Goal: Communication & Community: Answer question/provide support

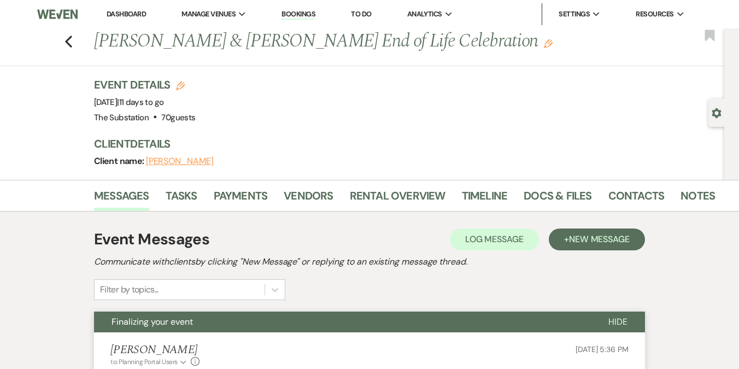
click at [131, 13] on link "Dashboard" at bounding box center [126, 13] width 39 height 9
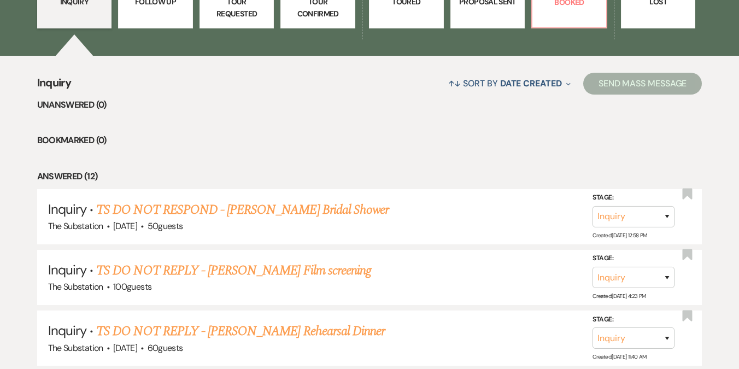
scroll to position [372, 0]
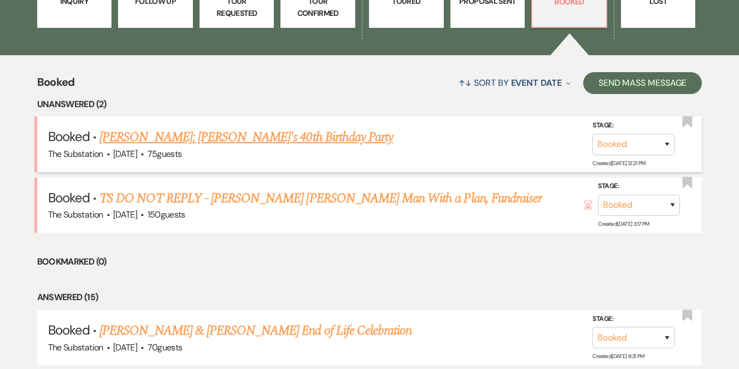
click at [201, 137] on link "[PERSON_NAME]: [PERSON_NAME]'s 40th Birthday Party" at bounding box center [247, 137] width 294 height 20
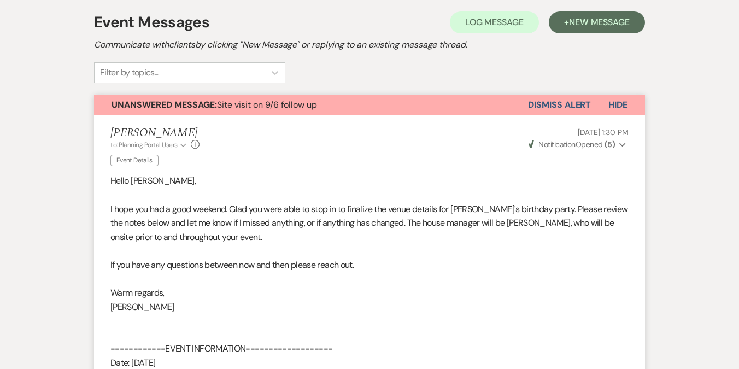
scroll to position [191, 0]
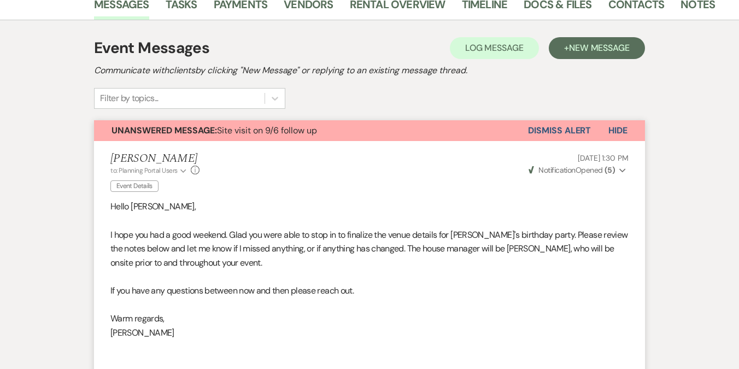
click at [562, 135] on button "Dismiss Alert" at bounding box center [559, 130] width 63 height 21
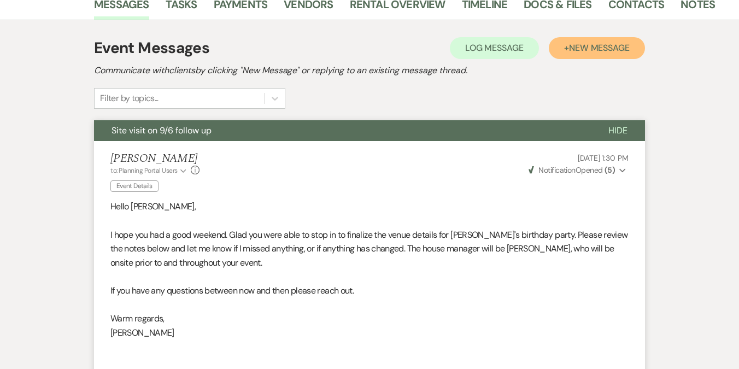
click at [586, 54] on button "+ New Message" at bounding box center [597, 48] width 96 height 22
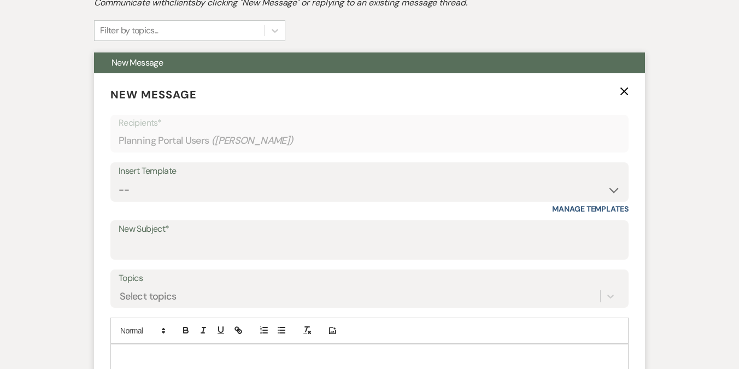
scroll to position [272, 0]
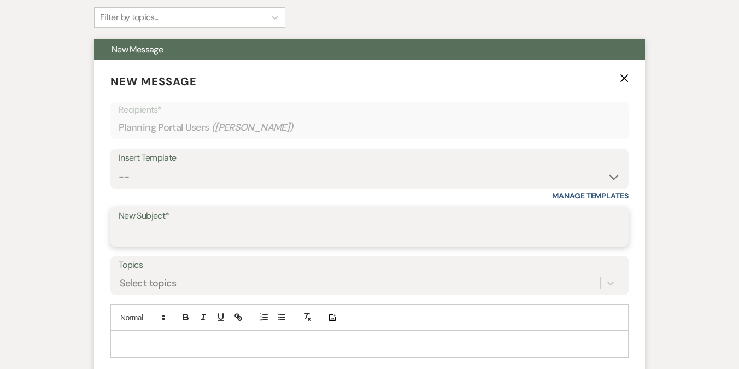
click at [184, 232] on input "New Subject*" at bounding box center [370, 234] width 502 height 21
type input "t"
type input "Thank you"
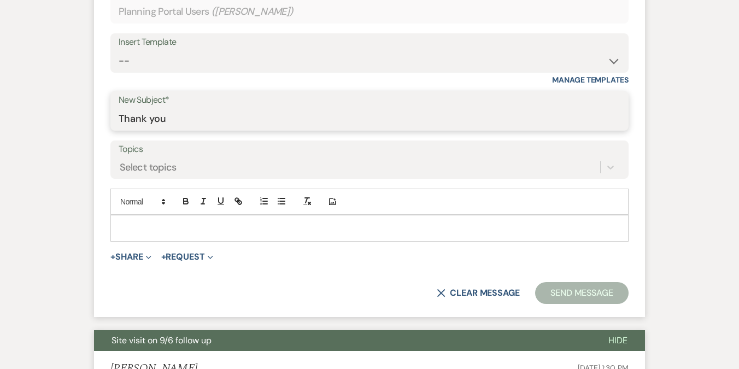
scroll to position [420, 0]
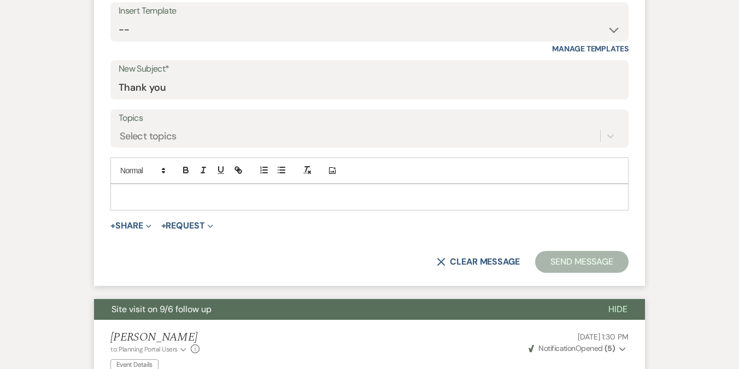
click at [176, 195] on p at bounding box center [369, 197] width 501 height 12
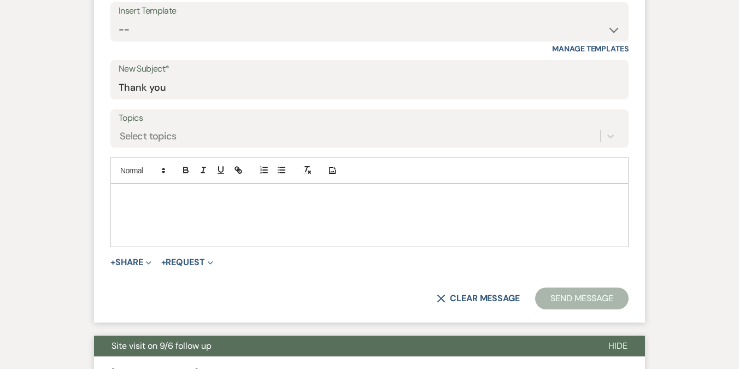
paste div
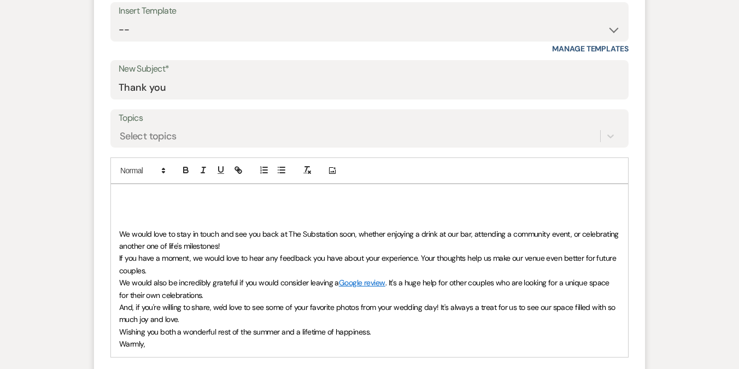
click at [168, 200] on p at bounding box center [369, 197] width 501 height 12
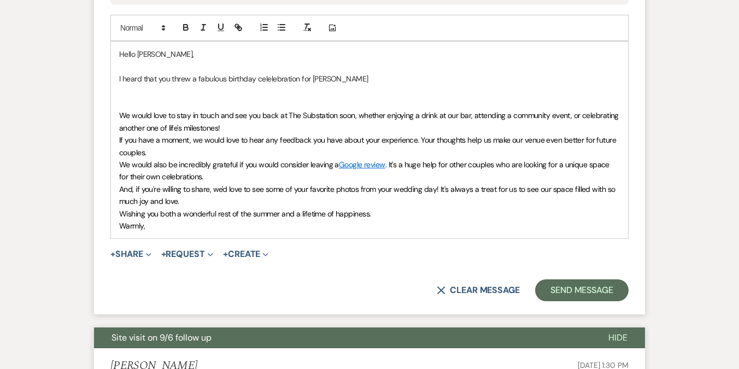
scroll to position [549, 0]
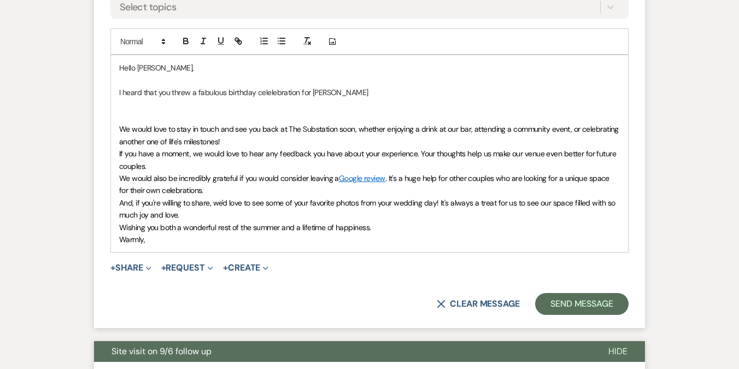
click at [282, 92] on p "I heard that you threw a fabulous birthday celelebration for [PERSON_NAME]" at bounding box center [369, 92] width 501 height 12
click at [213, 118] on p at bounding box center [369, 117] width 501 height 12
click at [334, 92] on p "I heard that you threw a fabulous birthday celebration for [PERSON_NAME]" at bounding box center [369, 92] width 501 height 12
click at [206, 117] on p at bounding box center [369, 117] width 501 height 12
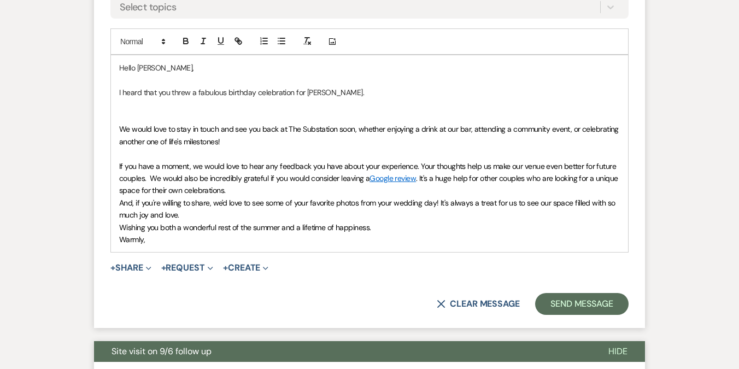
click at [119, 202] on span "And, if you're willing to share, we'd love to see some of your favorite photos …" at bounding box center [368, 209] width 498 height 22
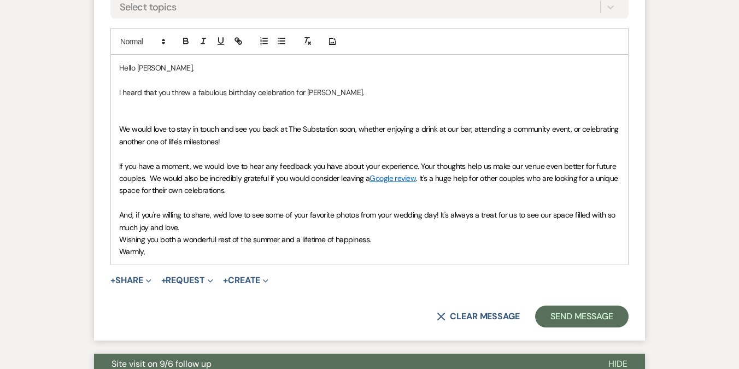
click at [184, 226] on p "﻿ And, if you're willing to share, we'd love to see some of your favorite photo…" at bounding box center [369, 221] width 501 height 25
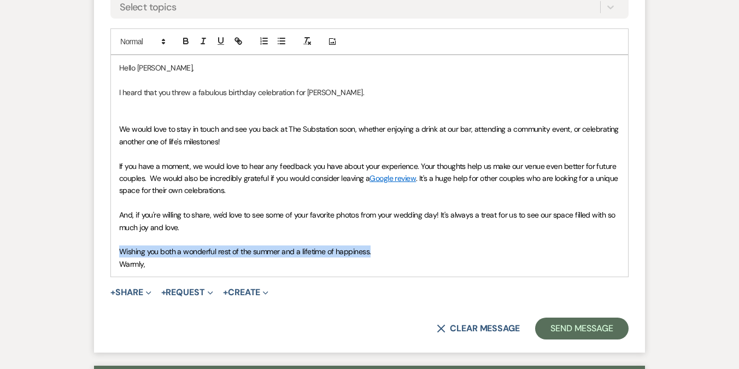
drag, startPoint x: 386, startPoint y: 252, endPoint x: 345, endPoint y: 237, distance: 43.6
click at [345, 237] on div "Hello [PERSON_NAME], I heard that you threw a fabulous birthday celebration for…" at bounding box center [369, 166] width 517 height 222
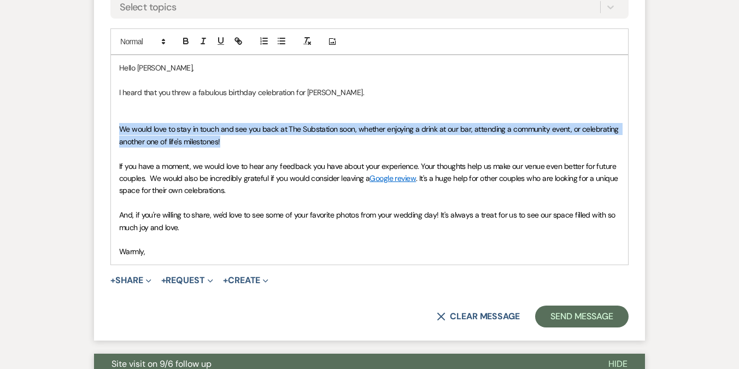
drag, startPoint x: 228, startPoint y: 141, endPoint x: 117, endPoint y: 127, distance: 111.9
click at [116, 126] on div "Hello [PERSON_NAME], I heard that you threw a fabulous birthday celebration for…" at bounding box center [369, 159] width 517 height 209
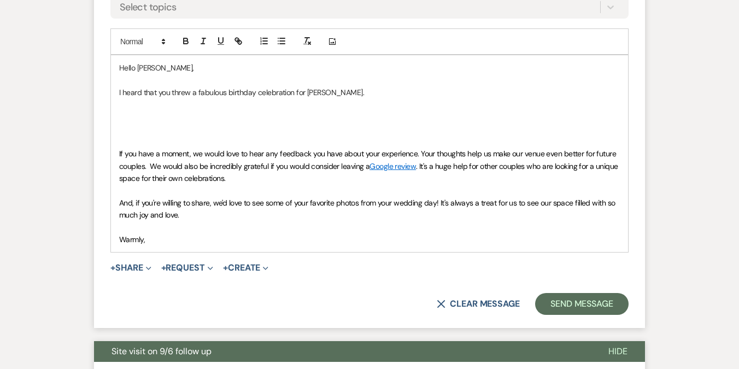
click at [178, 227] on p at bounding box center [369, 228] width 501 height 12
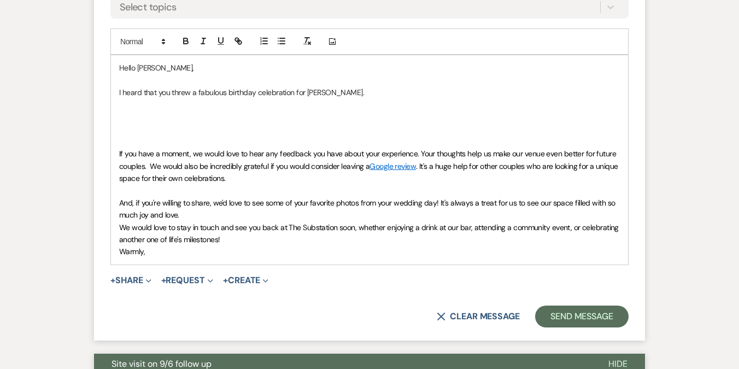
click at [171, 250] on p "Warmly," at bounding box center [369, 252] width 501 height 12
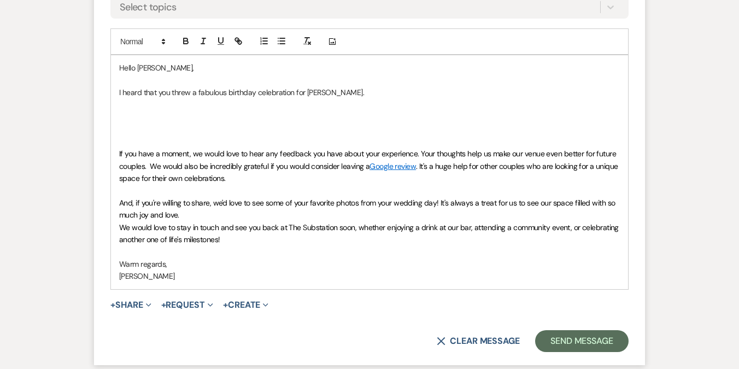
click at [230, 120] on p at bounding box center [369, 117] width 501 height 12
click at [193, 78] on p at bounding box center [369, 80] width 501 height 12
click at [194, 104] on p at bounding box center [369, 105] width 501 height 12
click at [193, 125] on p at bounding box center [369, 129] width 501 height 12
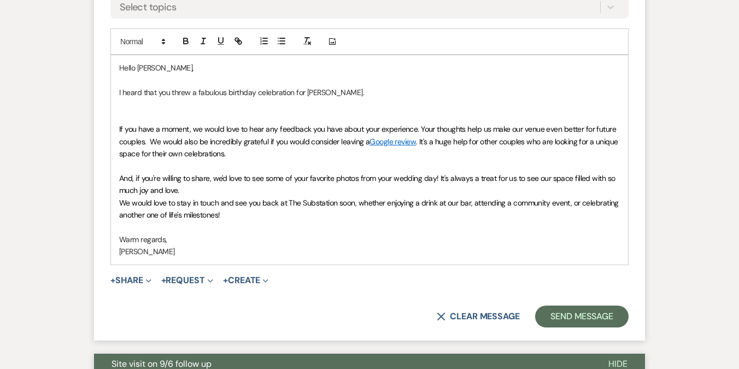
click at [244, 120] on p at bounding box center [369, 117] width 501 height 12
click at [407, 180] on span "And, if you're willing to share, we'd love to see some of your favorite photos …" at bounding box center [368, 184] width 498 height 22
click at [228, 187] on p "And, if you're willing to share, we'd love to see some of your favorite photos …" at bounding box center [369, 184] width 501 height 25
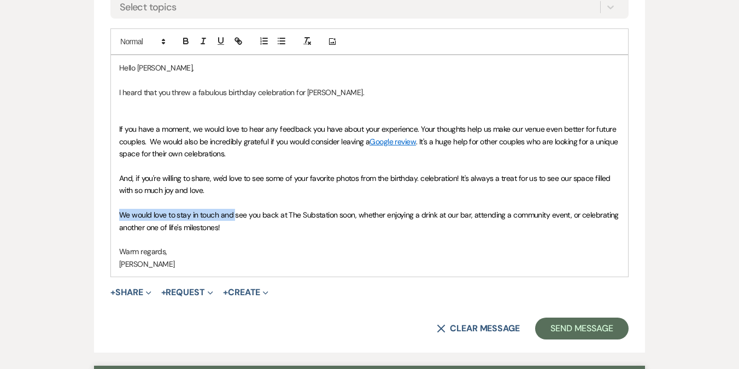
drag, startPoint x: 235, startPoint y: 215, endPoint x: 84, endPoint y: 212, distance: 150.4
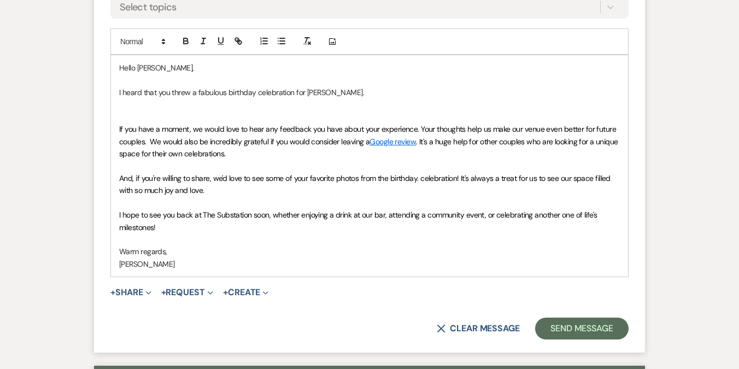
click at [196, 226] on p "I hope to see you back at The Substation soon, whether enjoying a drink at our …" at bounding box center [369, 221] width 501 height 25
click at [357, 91] on p "I heard that you threw a fabulous birthday celebration for [PERSON_NAME]." at bounding box center [369, 92] width 501 height 12
click at [512, 92] on p "I heard that you threw a fabulous birthday celebration for [PERSON_NAME]. I am …" at bounding box center [369, 92] width 501 height 12
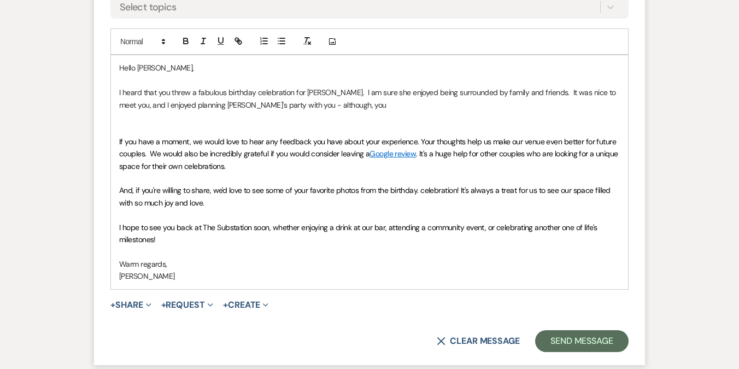
click at [151, 104] on p "I heard that you threw a fabulous birthday celebration for [PERSON_NAME]. I am …" at bounding box center [369, 98] width 501 height 25
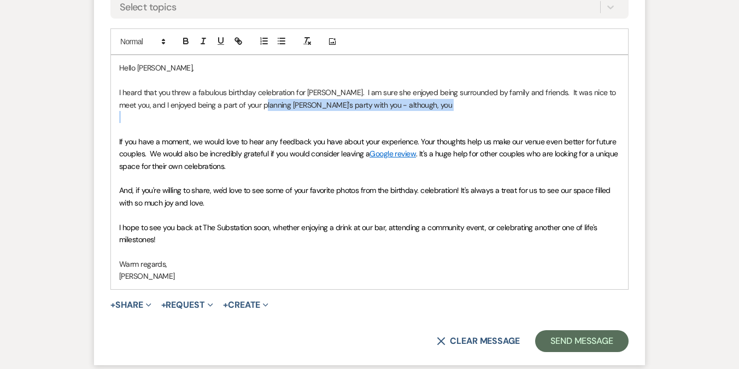
drag, startPoint x: 244, startPoint y: 104, endPoint x: 357, endPoint y: 109, distance: 112.8
click at [358, 109] on p "I heard that you threw a fabulous birthday celebration for [PERSON_NAME]. I am …" at bounding box center [369, 98] width 501 height 25
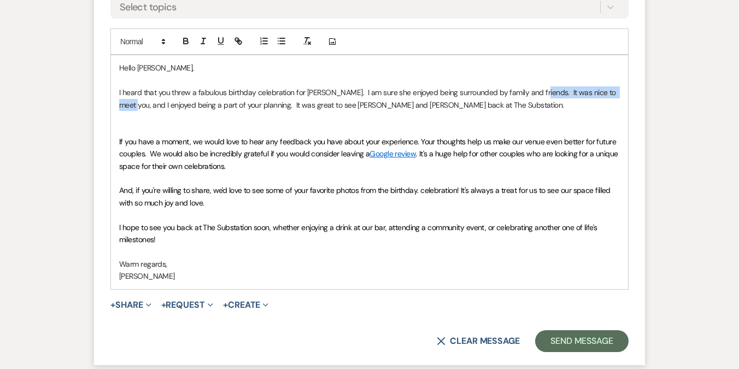
drag, startPoint x: 528, startPoint y: 93, endPoint x: 619, endPoint y: 93, distance: 90.8
click at [619, 93] on p "I heard that you threw a fabulous birthday celebration for [PERSON_NAME]. I am …" at bounding box center [369, 98] width 501 height 25
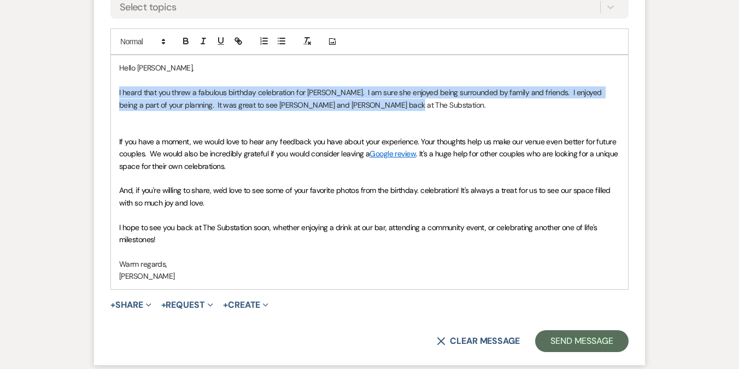
drag, startPoint x: 375, startPoint y: 103, endPoint x: 115, endPoint y: 88, distance: 260.2
click at [115, 88] on div "Hello [PERSON_NAME], I heard that you threw a fabulous birthday celebration for…" at bounding box center [369, 172] width 517 height 234
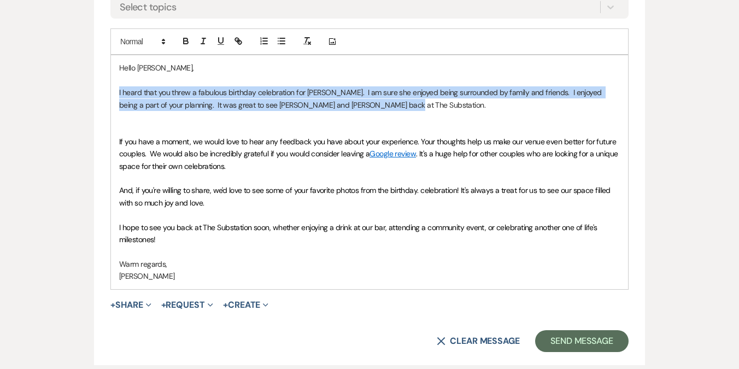
copy p "I heard that you threw a fabulous birthday celebration for [PERSON_NAME]. I am …"
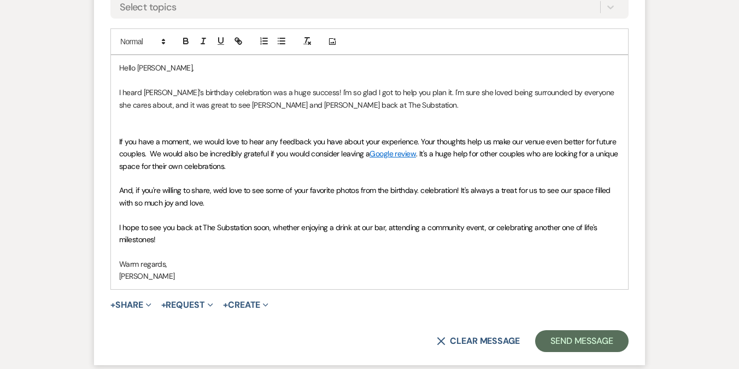
click at [173, 131] on p at bounding box center [369, 129] width 501 height 12
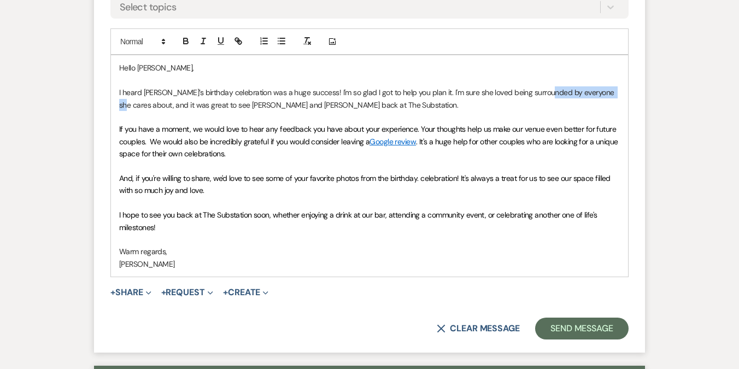
drag, startPoint x: 541, startPoint y: 92, endPoint x: 614, endPoint y: 90, distance: 73.3
click at [614, 90] on p "I heard [PERSON_NAME]’s birthday celebration was a huge success! I'm so glad I …" at bounding box center [369, 98] width 501 height 25
click at [305, 116] on p at bounding box center [369, 117] width 501 height 12
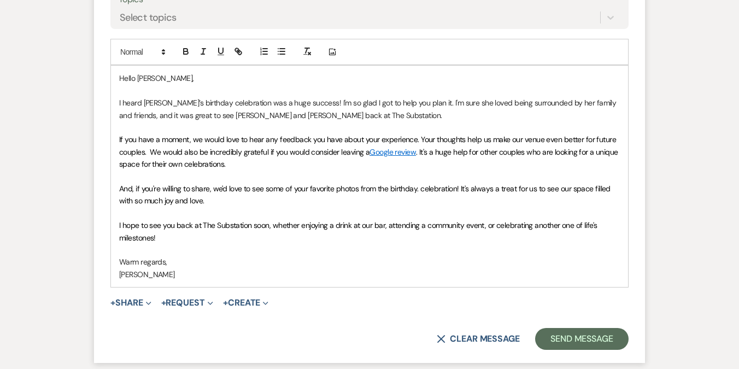
scroll to position [537, 0]
click at [132, 155] on span "If you have a moment, we would love to hear any feedback you have about your ex…" at bounding box center [368, 147] width 499 height 22
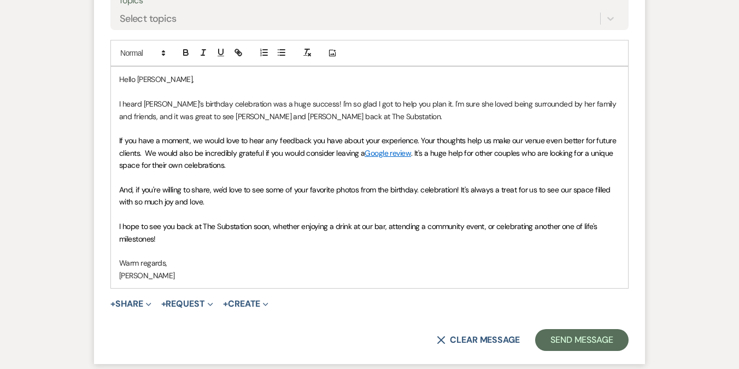
click at [506, 152] on span ". It's a huge help for other couples who are looking for a unique space for the…" at bounding box center [367, 159] width 496 height 22
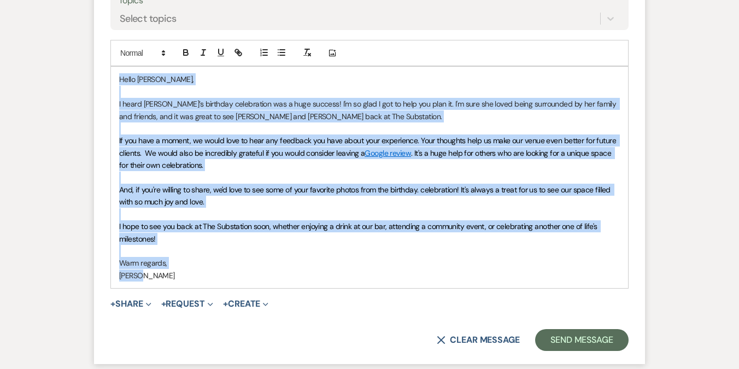
drag, startPoint x: 119, startPoint y: 76, endPoint x: 190, endPoint y: 280, distance: 215.9
click at [190, 280] on div "Hello [PERSON_NAME], I heard [PERSON_NAME]’s birthday celebration was a huge su…" at bounding box center [369, 178] width 517 height 222
copy div "Hello [PERSON_NAME], I heard [PERSON_NAME]’s birthday celebration was a huge su…"
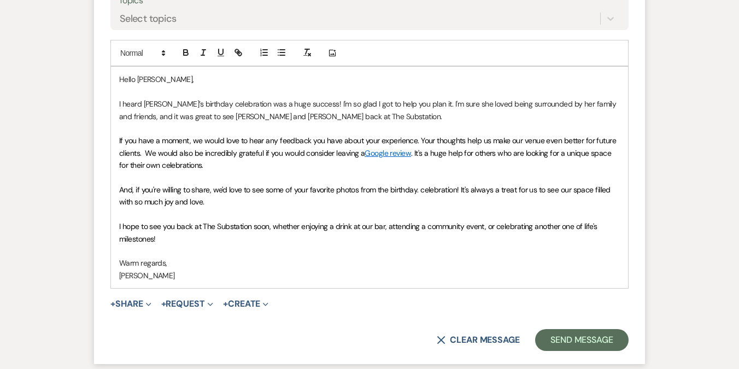
click at [219, 143] on span "If you have a moment, we would love to hear any feedback you have about your ex…" at bounding box center [368, 147] width 499 height 22
click at [219, 167] on p "If you have a moment, we would love to hear any feedback you have about your ex…" at bounding box center [369, 153] width 501 height 37
click at [421, 190] on span "And, if you're willing to share, we'd love to see some of your favorite photos …" at bounding box center [365, 196] width 493 height 22
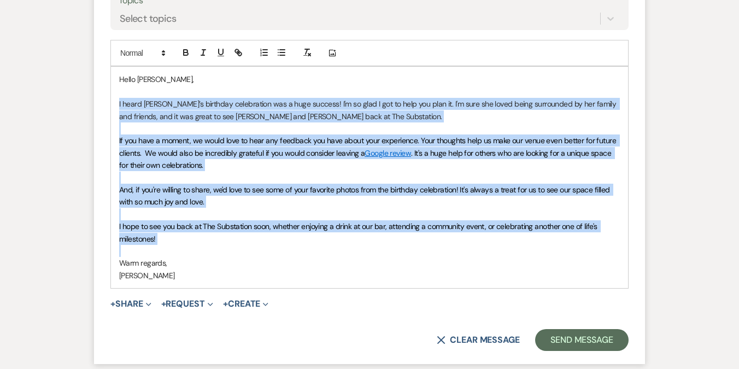
drag, startPoint x: 118, startPoint y: 100, endPoint x: 211, endPoint y: 254, distance: 180.4
click at [211, 254] on div "Hello [PERSON_NAME], I heard [PERSON_NAME]’s birthday celebration was a huge su…" at bounding box center [369, 178] width 517 height 222
copy div "I heard [PERSON_NAME]’s birthday celebration was a huge success! I'm so glad I …"
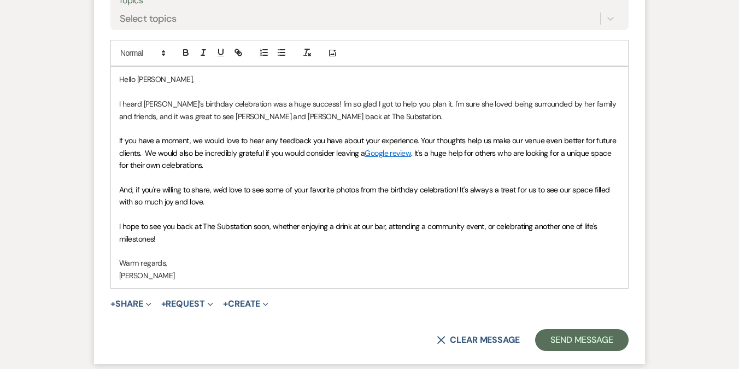
click at [245, 223] on span "I hope to see you back at The Substation soon, whether enjoying a drink at our …" at bounding box center [359, 233] width 480 height 22
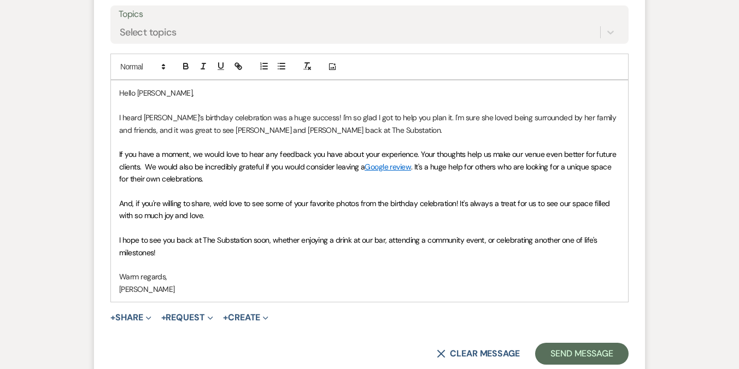
scroll to position [522, 0]
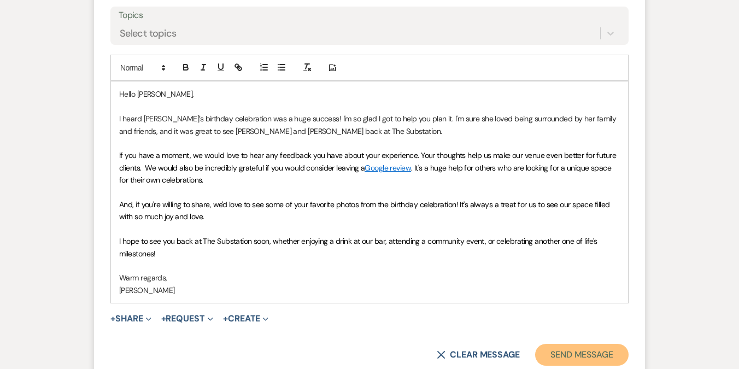
click at [569, 352] on button "Send Message" at bounding box center [582, 355] width 94 height 22
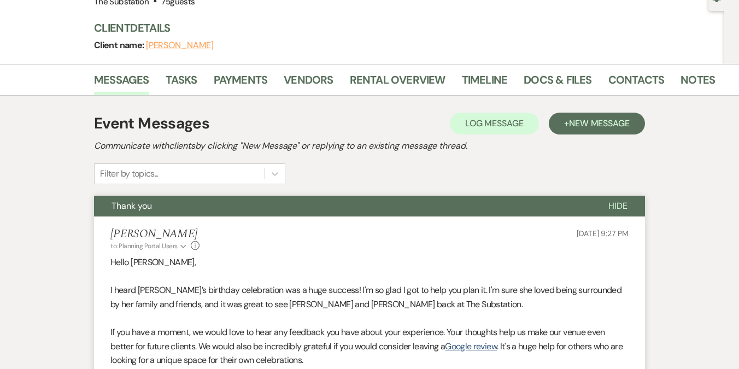
scroll to position [0, 0]
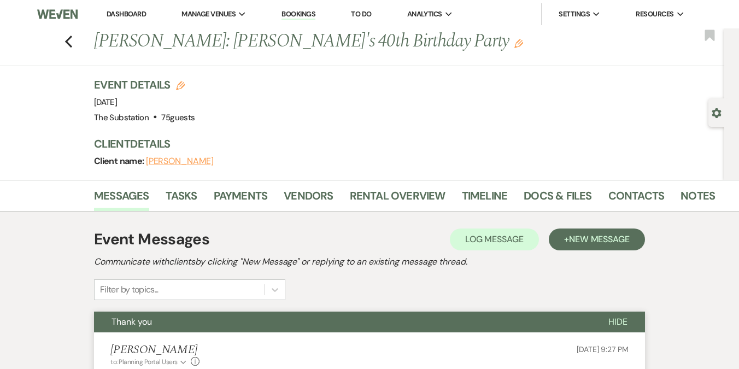
click at [128, 15] on link "Dashboard" at bounding box center [126, 13] width 39 height 9
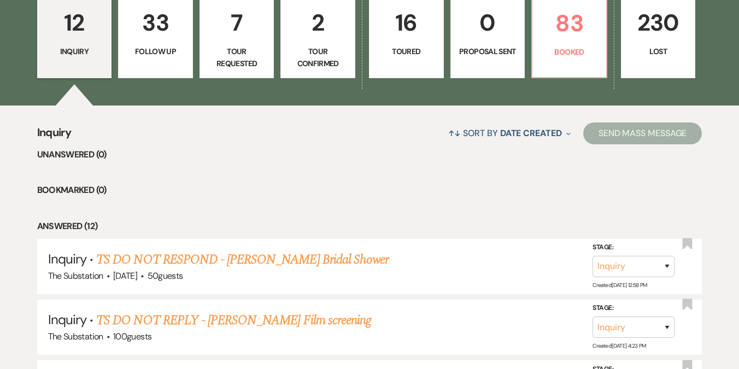
scroll to position [318, 0]
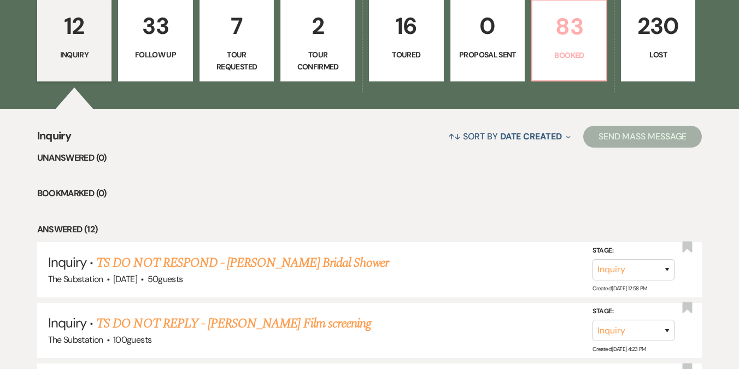
click at [570, 37] on p "83" at bounding box center [569, 26] width 61 height 37
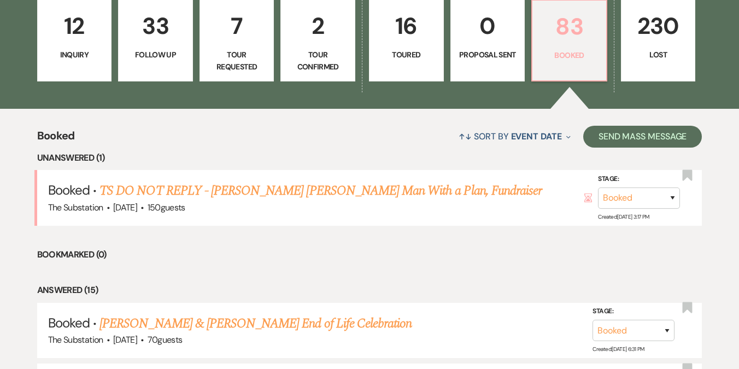
click at [587, 33] on p "83" at bounding box center [569, 26] width 61 height 37
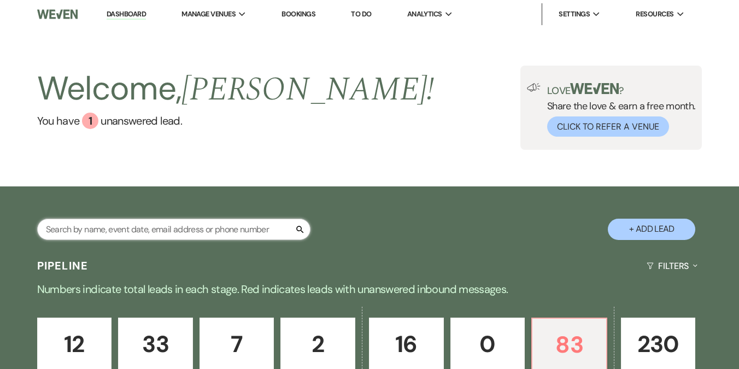
click at [162, 229] on input "text" at bounding box center [173, 229] width 273 height 21
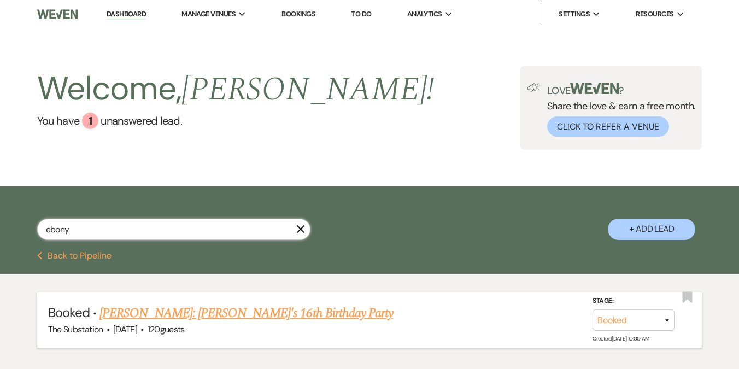
type input "ebony"
click at [172, 311] on link "[PERSON_NAME]: [PERSON_NAME]'s 16th Birthday Party" at bounding box center [247, 314] width 294 height 20
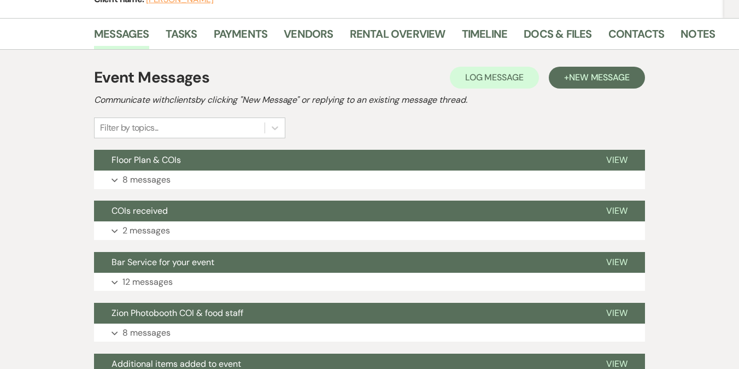
scroll to position [175, 0]
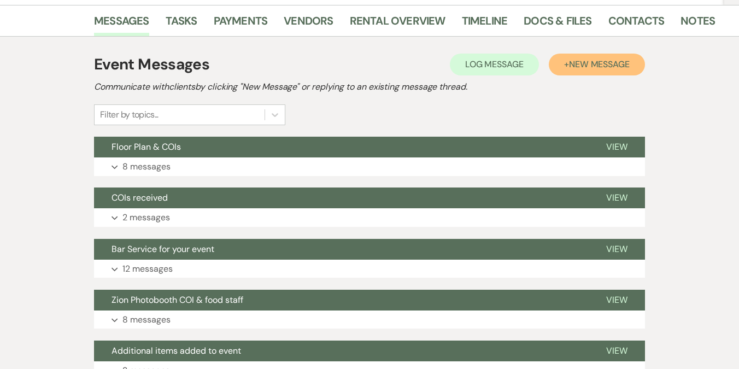
click at [616, 66] on span "New Message" at bounding box center [599, 64] width 61 height 11
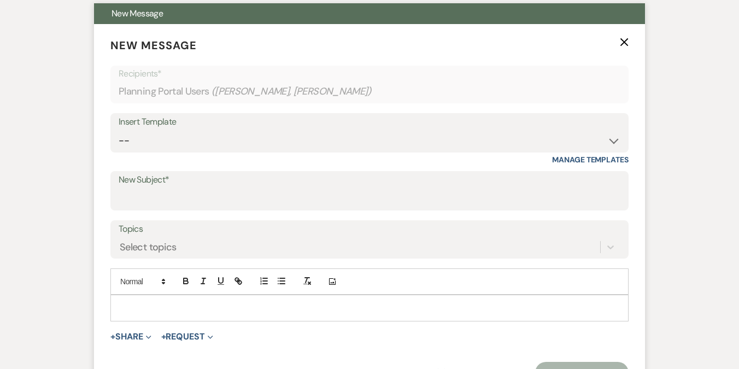
scroll to position [327, 0]
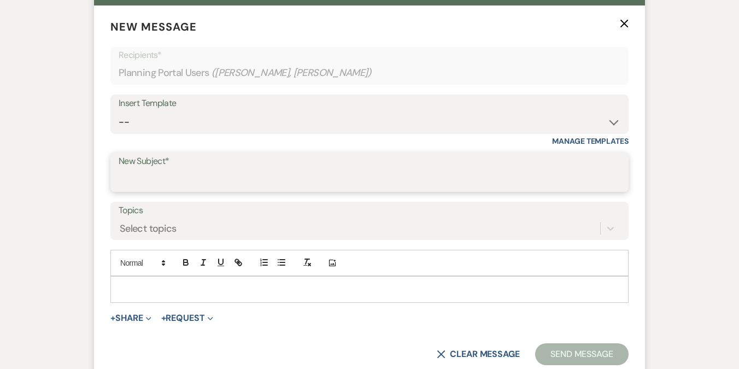
click at [212, 181] on input "New Subject*" at bounding box center [370, 180] width 502 height 21
type input "t"
type input "Thank you"
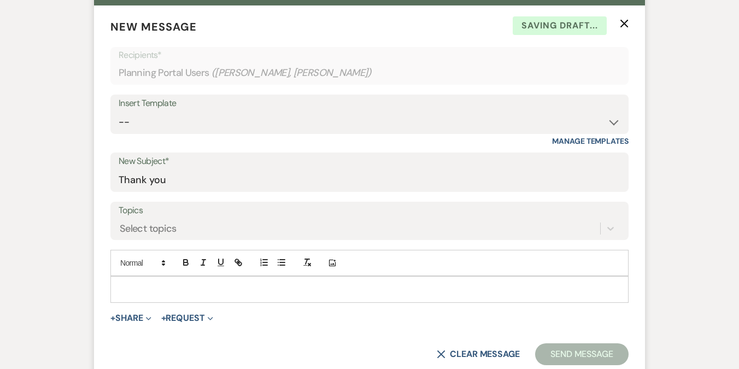
click at [184, 284] on p at bounding box center [369, 289] width 501 height 12
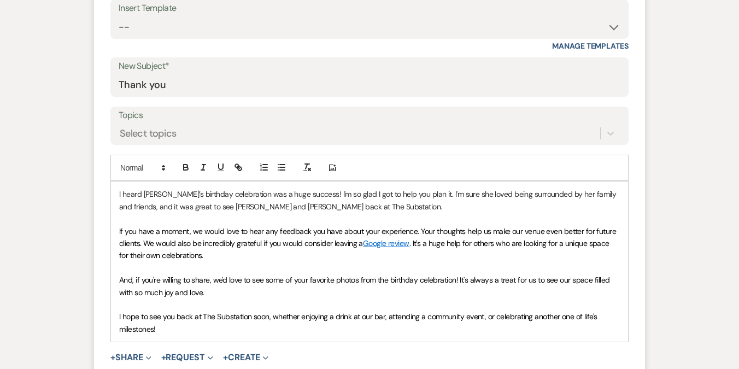
scroll to position [432, 0]
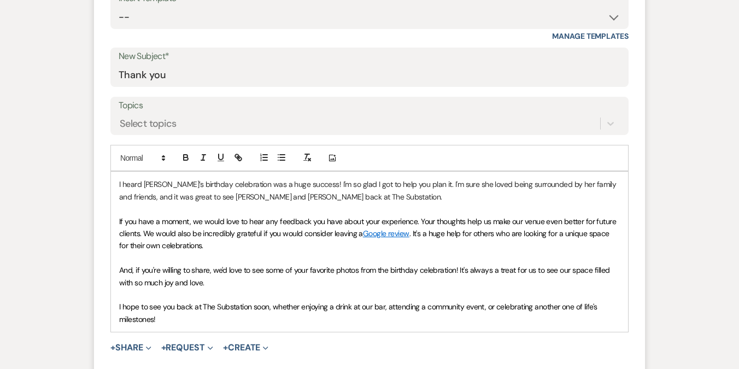
click at [118, 185] on div "I heard [PERSON_NAME]’s birthday celebration was a huge success! I'm so glad I …" at bounding box center [369, 252] width 517 height 160
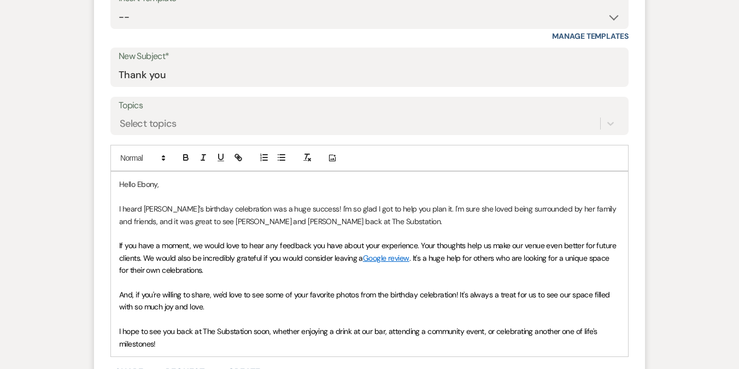
click at [154, 211] on p "I heard [PERSON_NAME]’s birthday celebration was a huge success! I'm so glad I …" at bounding box center [369, 215] width 501 height 25
click at [443, 207] on p "I heard [PERSON_NAME]'s birthday celebration was a huge success! I'm so glad I …" at bounding box center [369, 215] width 501 height 25
drag, startPoint x: 423, startPoint y: 209, endPoint x: 414, endPoint y: 209, distance: 9.3
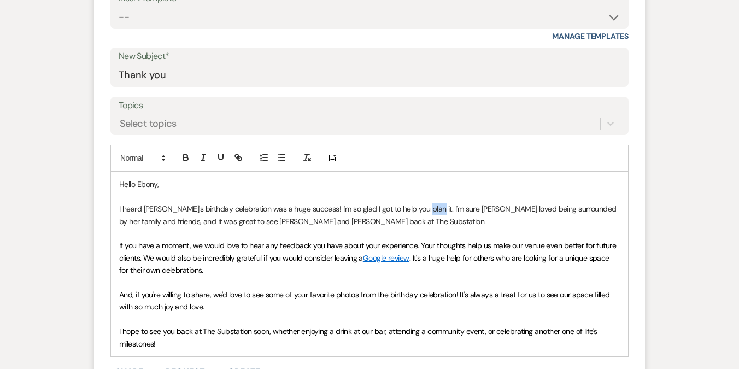
click at [414, 209] on p "I heard [PERSON_NAME]'s birthday celebration was a huge success! I'm so glad I …" at bounding box center [369, 215] width 501 height 25
click at [349, 213] on p "I heard [PERSON_NAME]'s birthday celebration was a huge success! I'm so glad I …" at bounding box center [369, 215] width 501 height 25
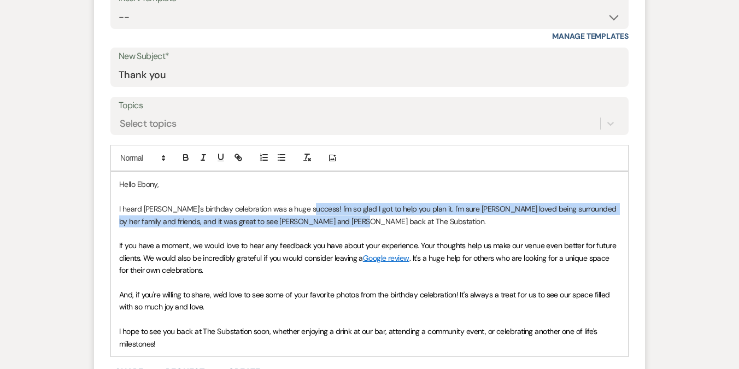
drag, startPoint x: 304, startPoint y: 207, endPoint x: 413, endPoint y: 211, distance: 110.0
click at [414, 213] on p "I heard [PERSON_NAME]'s birthday celebration was a huge success! I'm so glad I …" at bounding box center [369, 215] width 501 height 25
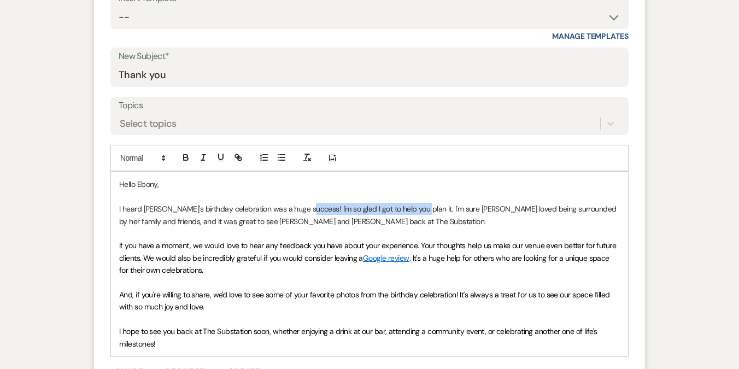
click at [413, 211] on p "I heard [PERSON_NAME]'s birthday celebration was a huge success! I'm so glad I …" at bounding box center [369, 215] width 501 height 25
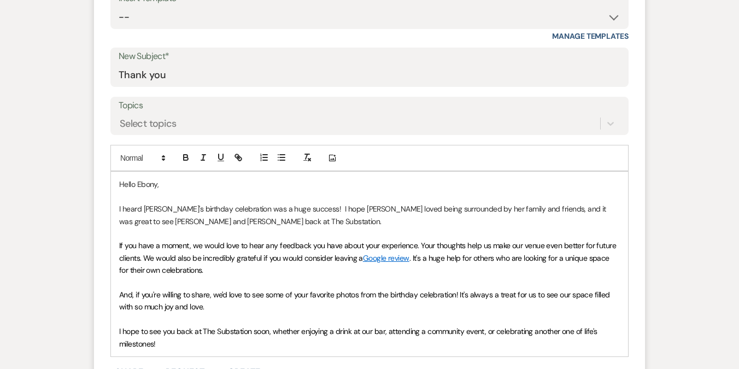
click at [348, 213] on p "I heard [PERSON_NAME]'s birthday celebration was a huge success! I hope [PERSON…" at bounding box center [369, 215] width 501 height 25
drag, startPoint x: 490, startPoint y: 209, endPoint x: 457, endPoint y: 207, distance: 32.9
click at [457, 208] on p "I heard [PERSON_NAME]'s birthday celebration was a huge success! I hope [PERSON…" at bounding box center [369, 215] width 501 height 25
click at [480, 209] on p "I heard [PERSON_NAME]'s birthday celebration was a huge success! I hope [PERSON…" at bounding box center [369, 215] width 501 height 25
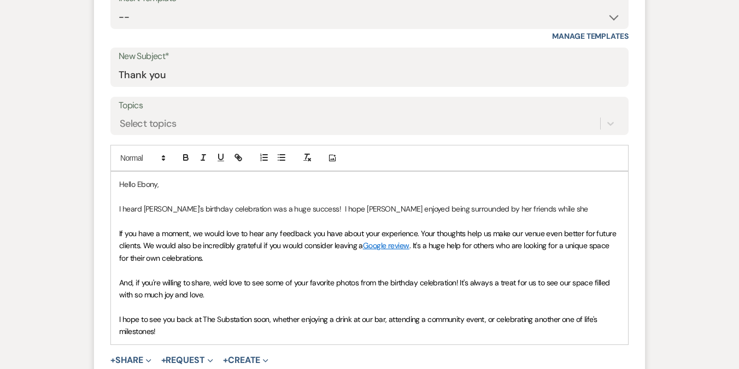
click at [219, 206] on p "I heard [PERSON_NAME]'s birthday celebration was a huge success! I hope [PERSON…" at bounding box center [369, 209] width 501 height 12
click at [511, 209] on p "I heard [PERSON_NAME]'s birthday party was a huge success! I hope [PERSON_NAME]…" at bounding box center [369, 209] width 501 height 12
click at [356, 209] on p "I heard [PERSON_NAME]'s birthday party was a huge success! I hope [PERSON_NAME]…" at bounding box center [369, 209] width 501 height 12
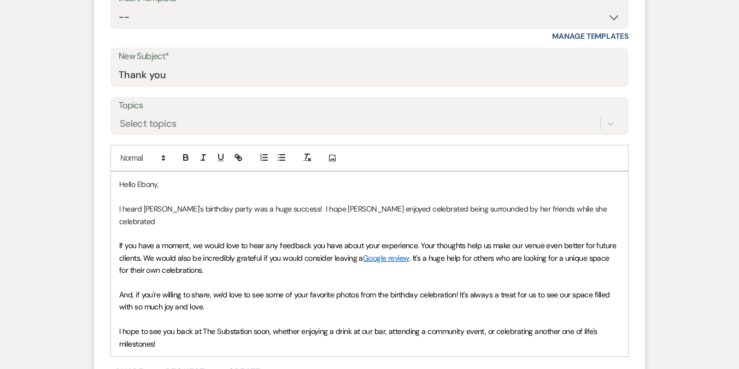
click at [356, 208] on p "I heard [PERSON_NAME]'s birthday party was a huge success! I hope [PERSON_NAME]…" at bounding box center [369, 215] width 501 height 25
click at [392, 209] on p "I heard [PERSON_NAME]'s birthday party was a huge success! I hope [PERSON_NAME]…" at bounding box center [369, 215] width 501 height 25
click at [404, 211] on p "I heard [PERSON_NAME]'s birthday party was a huge success! I hope [PERSON_NAME]…" at bounding box center [369, 215] width 501 height 25
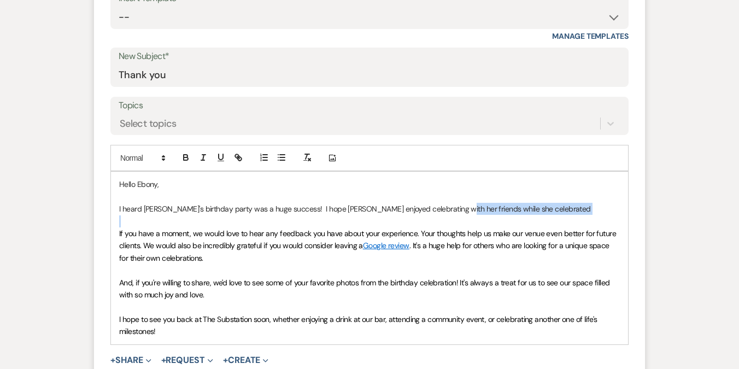
drag, startPoint x: 446, startPoint y: 206, endPoint x: 516, endPoint y: 214, distance: 70.5
click at [516, 214] on div "Hello [PERSON_NAME], I heard [PERSON_NAME]'s birthday party was a huge success!…" at bounding box center [369, 258] width 517 height 172
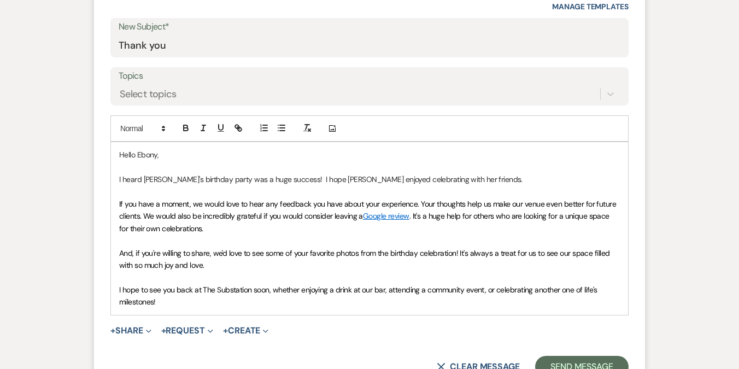
scroll to position [464, 0]
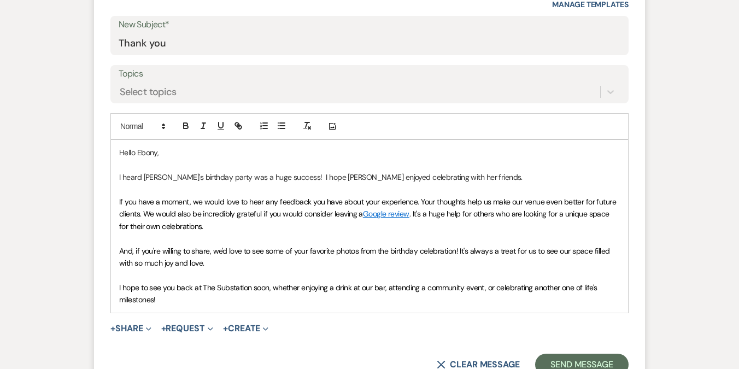
click at [461, 251] on span "And, if you're willing to share, we'd love to see some of your favorite photos …" at bounding box center [365, 257] width 493 height 22
click at [459, 249] on span "And, if you're willing to share, we'd love to see some of your favorite photos …" at bounding box center [365, 257] width 493 height 22
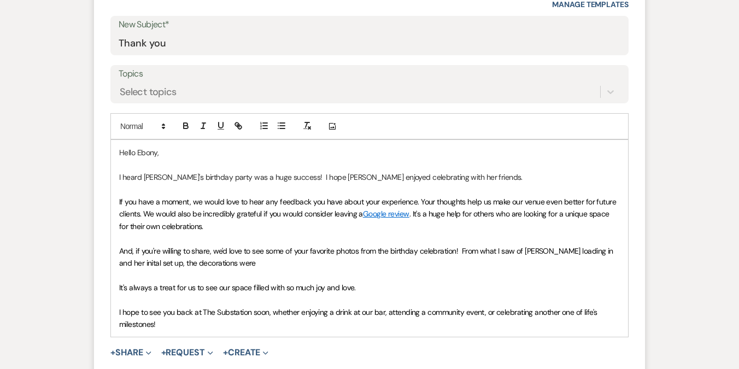
click at [222, 250] on span "And, if you're willing to share, we'd love to see some of your favorite photos …" at bounding box center [367, 257] width 496 height 22
click at [126, 261] on span "And, if you're willing to share, we'd love to see some of your favorite photos …" at bounding box center [367, 257] width 496 height 22
click at [253, 261] on p "And, if you're willing to share, we'd love to see some of your favorite photos …" at bounding box center [369, 257] width 501 height 25
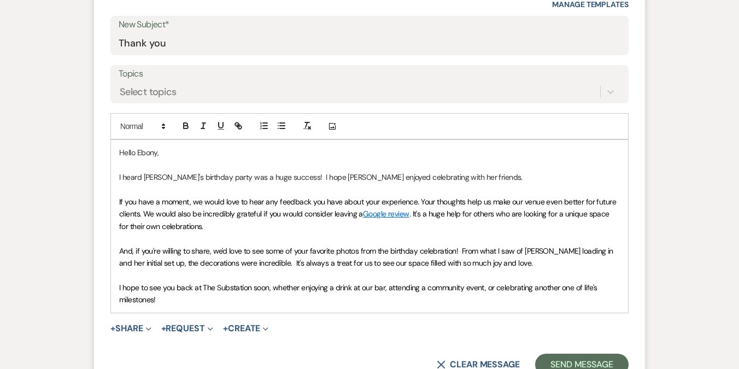
click at [263, 264] on span "And, if you're willing to share, we'd love to see some of your favorite photos …" at bounding box center [367, 257] width 496 height 22
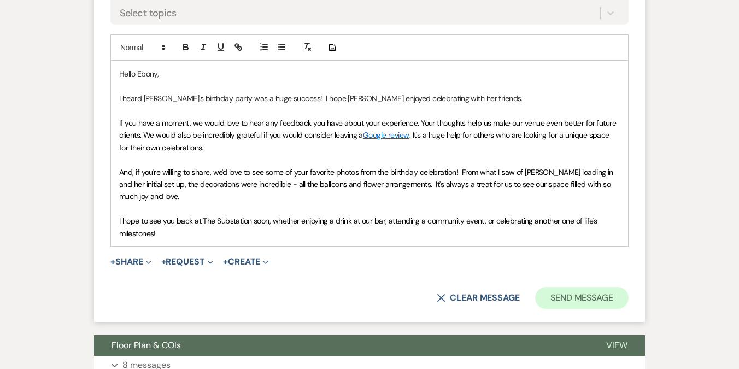
scroll to position [545, 0]
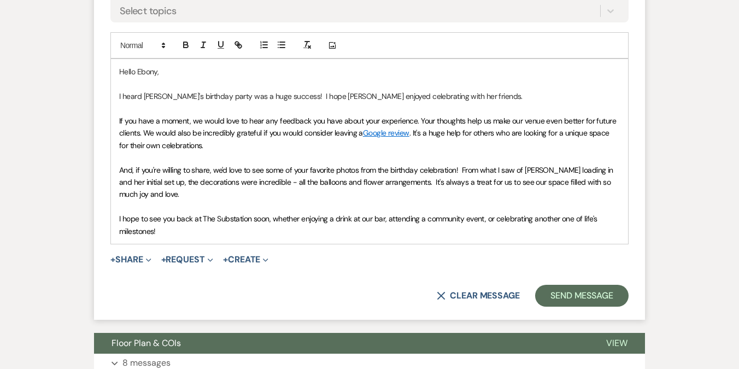
click at [277, 229] on p "I hope to see you back at The Substation soon, whether enjoying a drink at our …" at bounding box center [369, 225] width 501 height 25
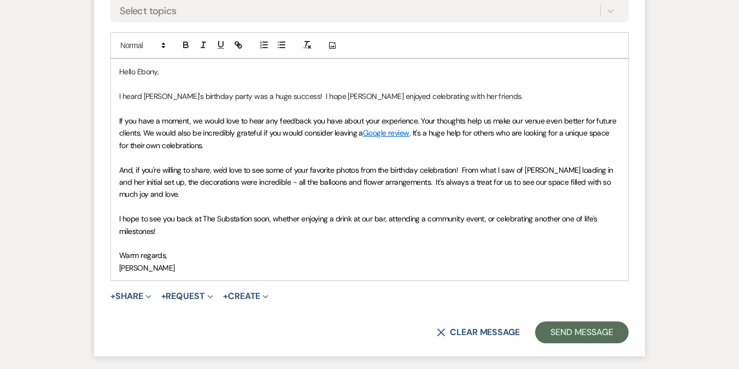
click at [468, 97] on p "I heard [PERSON_NAME]'s birthday party was a huge success! I hope [PERSON_NAME]…" at bounding box center [369, 96] width 501 height 12
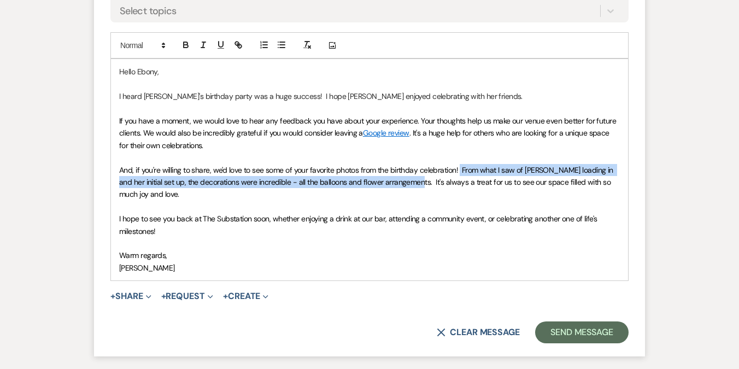
drag, startPoint x: 460, startPoint y: 169, endPoint x: 407, endPoint y: 184, distance: 54.5
click at [407, 184] on span "And, if you're willing to share, we'd love to see some of your favorite photos …" at bounding box center [367, 182] width 496 height 34
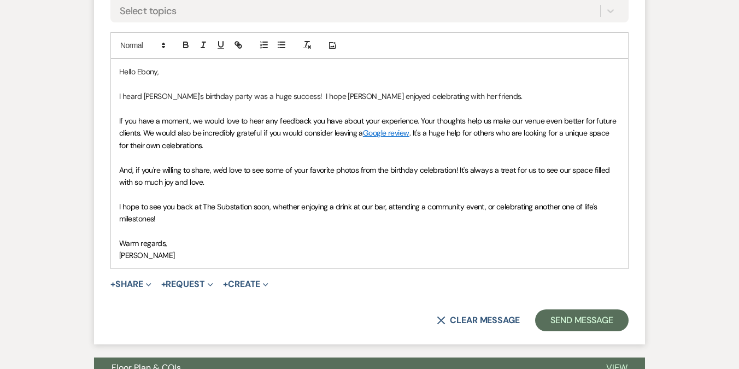
click at [471, 100] on p "I heard [PERSON_NAME]'s birthday party was a huge success! I hope [PERSON_NAME]…" at bounding box center [369, 96] width 501 height 12
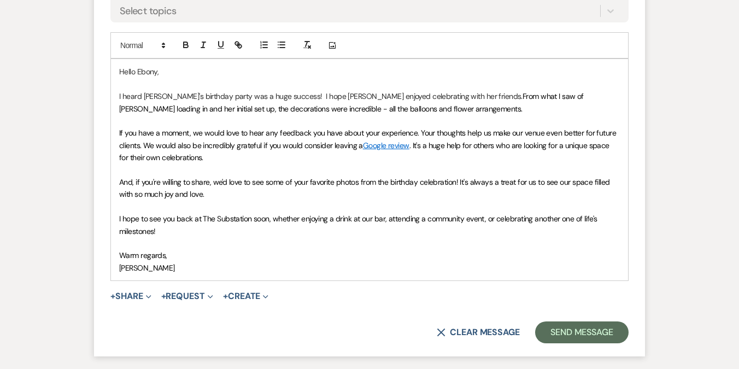
click at [411, 115] on p at bounding box center [369, 121] width 501 height 12
click at [392, 104] on p "I heard [PERSON_NAME]'s birthday party was a huge success! I hope [PERSON_NAME]…" at bounding box center [369, 102] width 501 height 25
click at [301, 109] on span "From what I saw of [PERSON_NAME] loading in and her initial set up, the decorat…" at bounding box center [352, 102] width 467 height 22
click at [299, 132] on span "If you have a moment, we would love to hear any feedback you have about your ex…" at bounding box center [368, 139] width 499 height 22
click at [406, 153] on p "If you have a moment, we would love to hear any feedback you have about your ex…" at bounding box center [369, 145] width 501 height 37
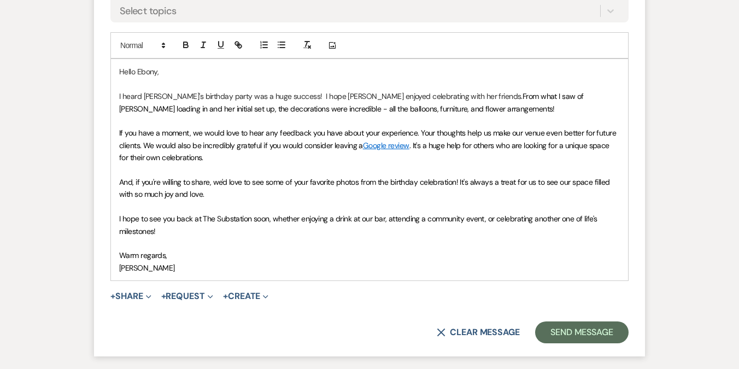
click at [120, 182] on span "And, if you're willing to share, we'd love to see some of your favorite photos …" at bounding box center [365, 188] width 493 height 22
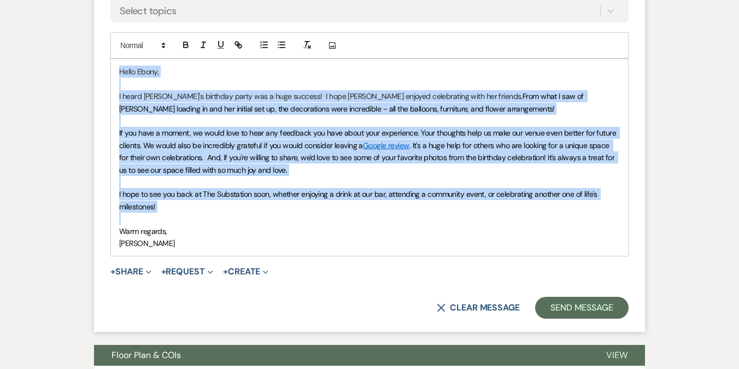
drag, startPoint x: 120, startPoint y: 71, endPoint x: 204, endPoint y: 220, distance: 171.4
click at [204, 220] on div "Hello [PERSON_NAME], I heard [PERSON_NAME]'s birthday party was a huge success!…" at bounding box center [369, 157] width 517 height 197
click at [229, 173] on span ". It's a huge help for others who are looking for a unique space for their own …" at bounding box center [368, 158] width 498 height 34
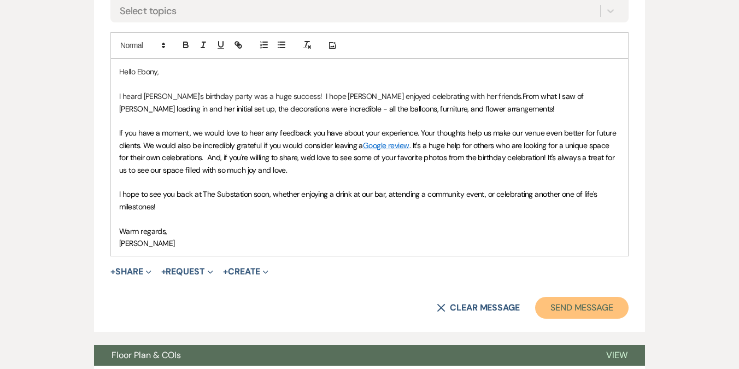
click at [591, 311] on button "Send Message" at bounding box center [582, 308] width 94 height 22
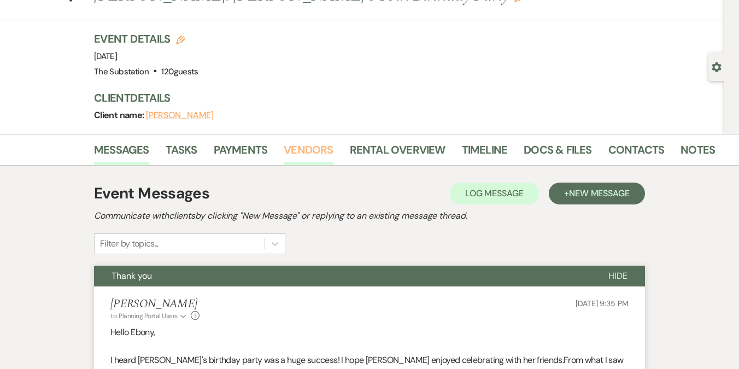
scroll to position [0, 0]
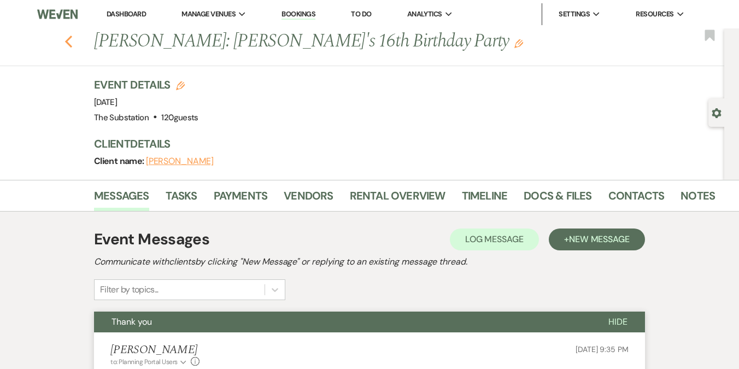
click at [71, 43] on icon "Previous" at bounding box center [69, 41] width 8 height 13
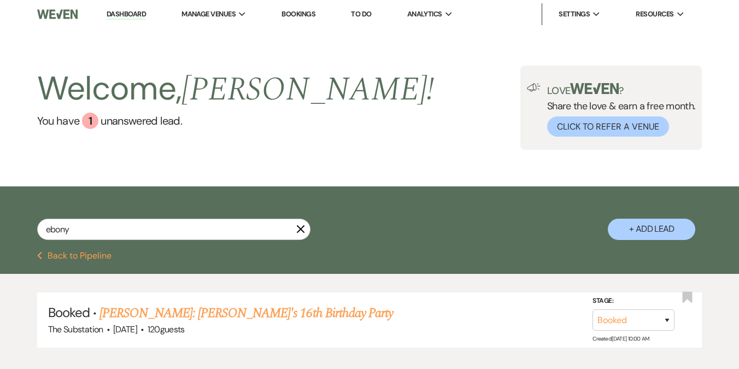
click at [301, 230] on icon "X" at bounding box center [300, 229] width 9 height 9
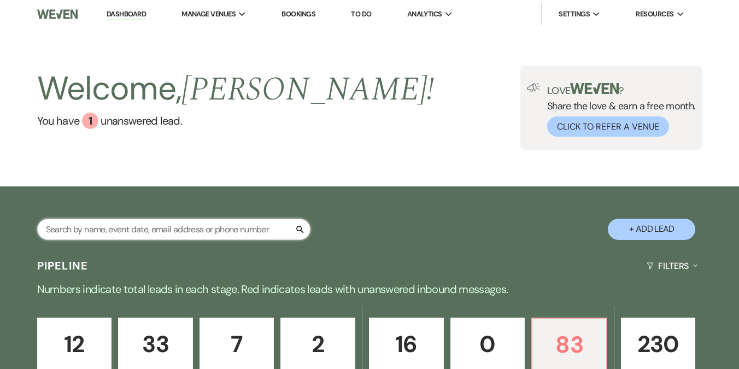
click at [181, 223] on input "text" at bounding box center [173, 229] width 273 height 21
type input "[PERSON_NAME]"
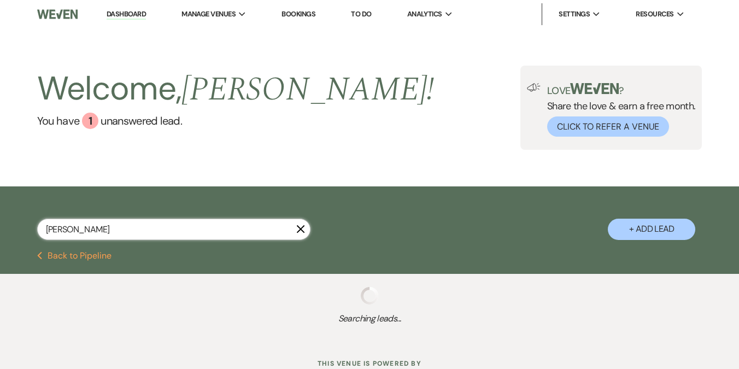
select select "8"
select select "5"
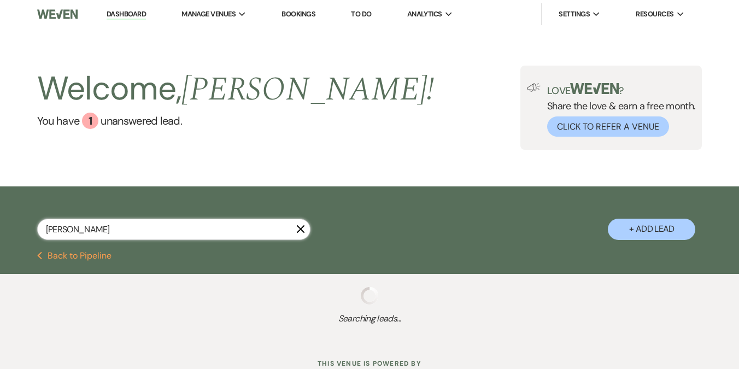
select select "8"
select select "5"
select select "8"
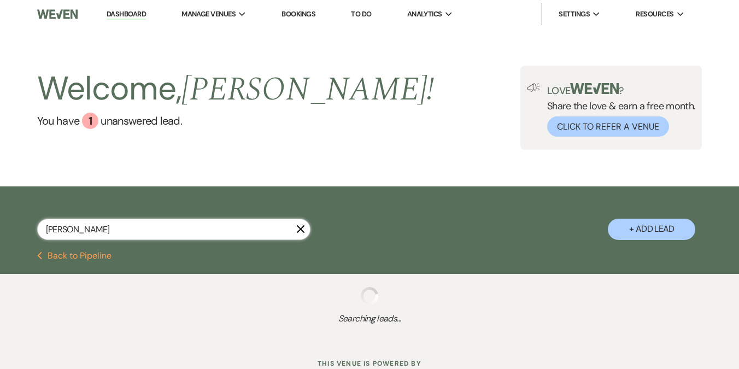
select select "7"
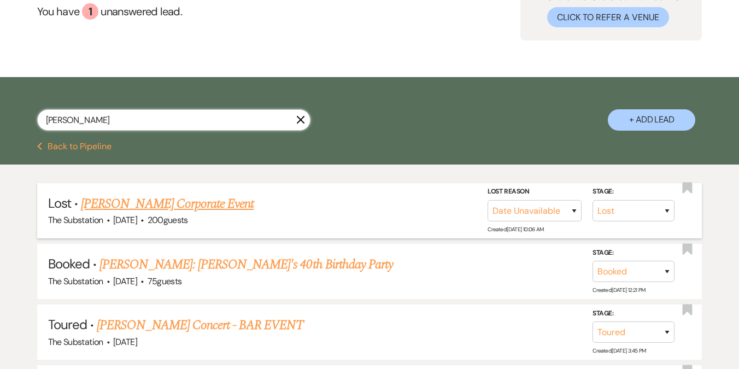
scroll to position [112, 0]
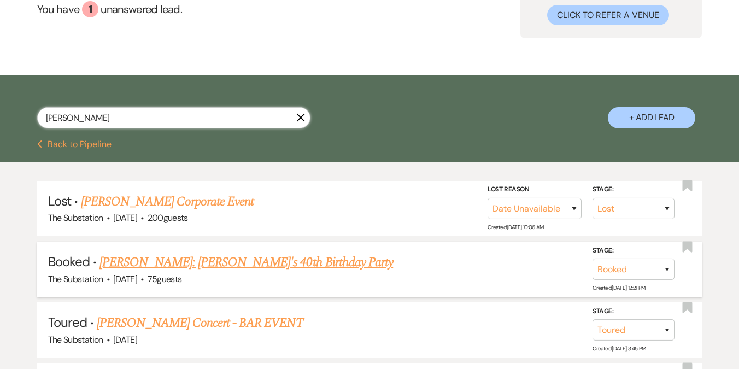
type input "[PERSON_NAME]"
click at [183, 259] on link "[PERSON_NAME]: [PERSON_NAME]'s 40th Birthday Party" at bounding box center [247, 263] width 294 height 20
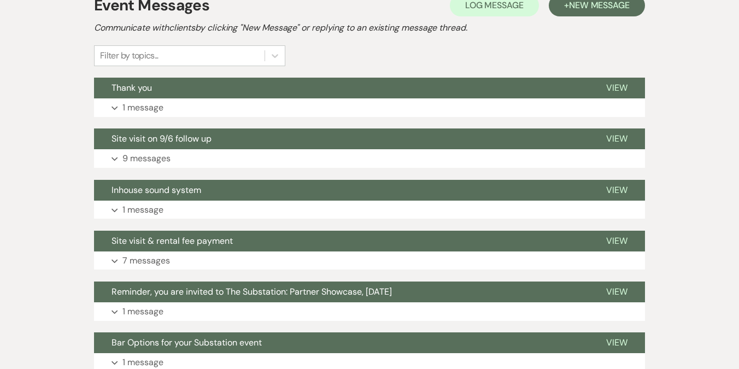
scroll to position [236, 0]
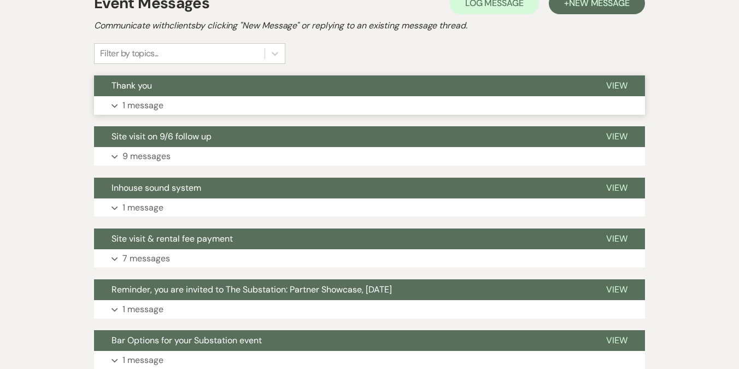
click at [206, 109] on button "Expand 1 message" at bounding box center [369, 105] width 551 height 19
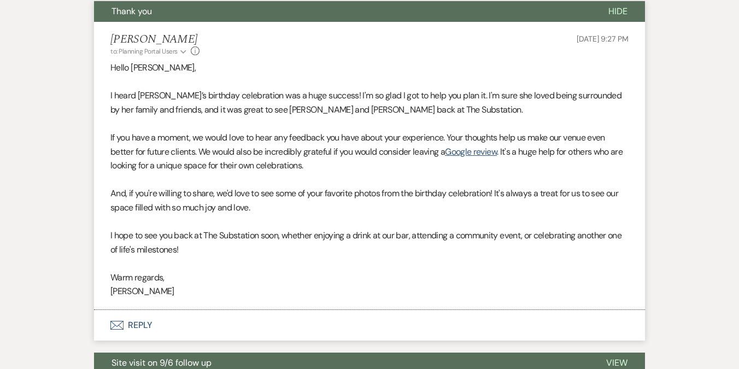
scroll to position [318, 0]
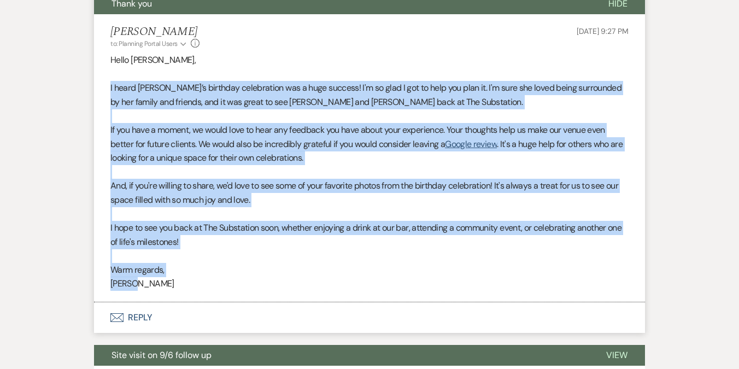
drag, startPoint x: 110, startPoint y: 85, endPoint x: 245, endPoint y: 288, distance: 243.5
click at [245, 288] on div "Hello [PERSON_NAME], I heard [PERSON_NAME]’s birthday celebration was a huge su…" at bounding box center [369, 172] width 518 height 238
copy div "I heard [PERSON_NAME]’s birthday celebration was a huge success! I'm so glad I …"
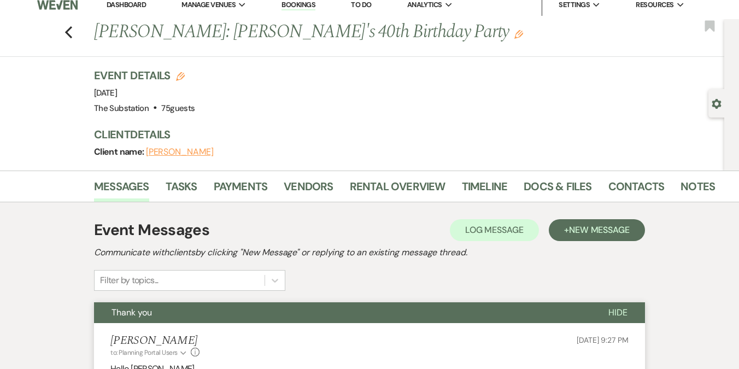
scroll to position [0, 0]
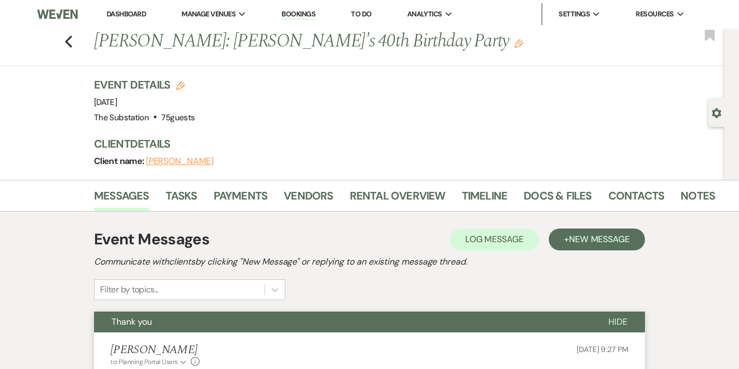
click at [135, 10] on link "Dashboard" at bounding box center [126, 13] width 39 height 9
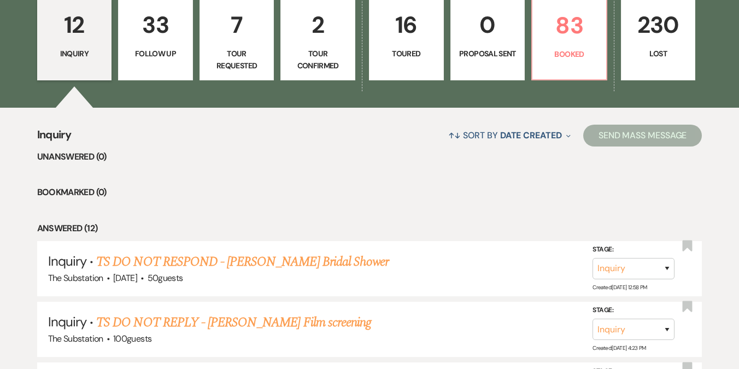
scroll to position [336, 0]
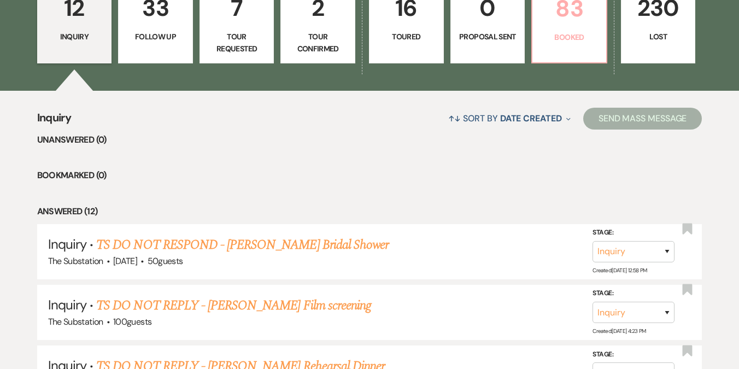
click at [581, 27] on link "83 Booked" at bounding box center [570, 22] width 76 height 82
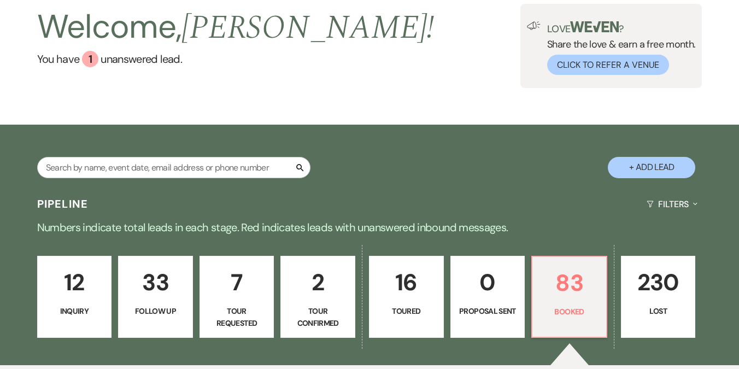
scroll to position [40, 0]
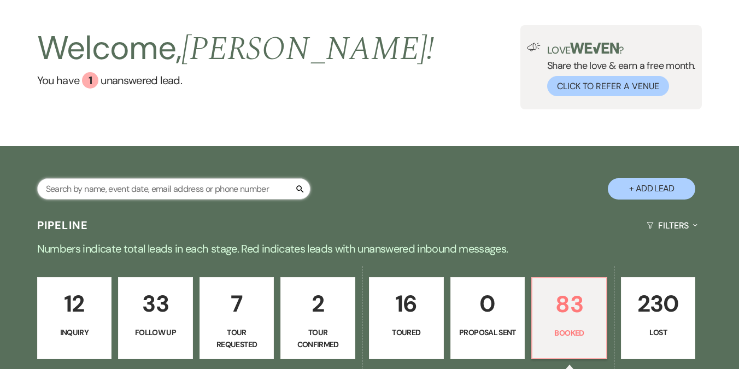
click at [174, 188] on input "text" at bounding box center [173, 188] width 273 height 21
type input "ste"
select select "9"
select select "8"
select select "4"
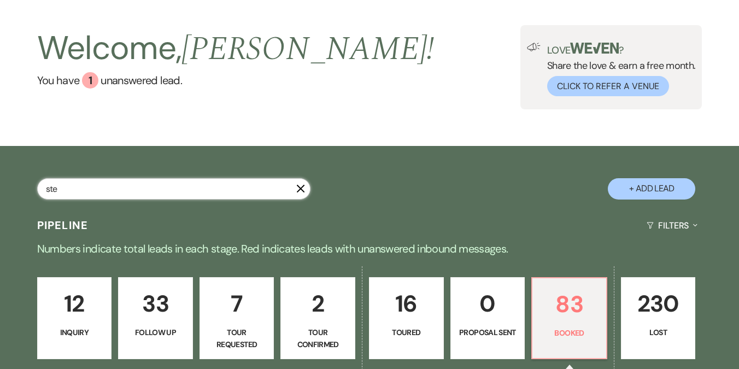
select select "8"
select select "11"
select select "8"
select select "5"
select select "9"
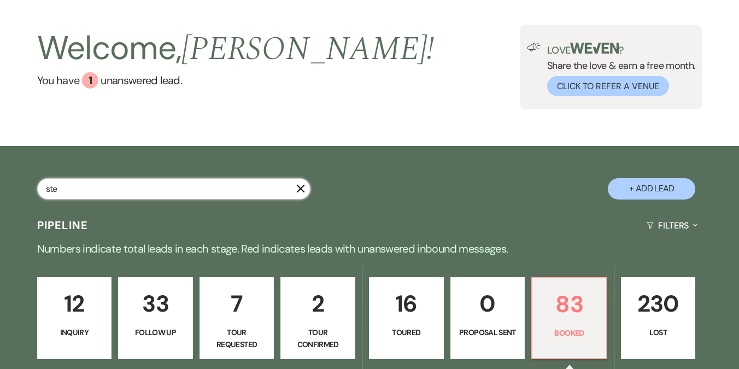
select select "8"
select select "4"
select select "8"
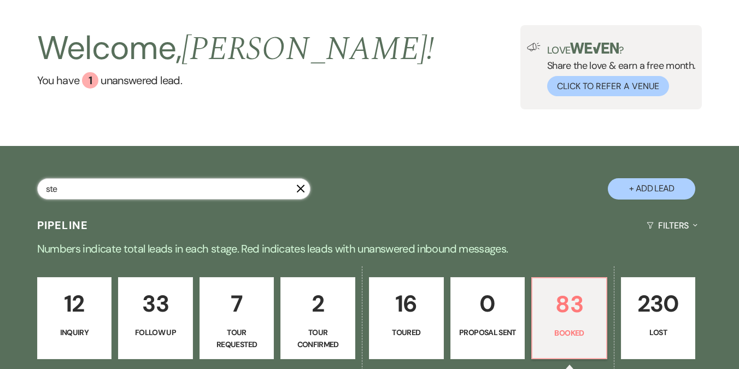
select select "11"
select select "8"
select select "7"
select select "8"
select select "9"
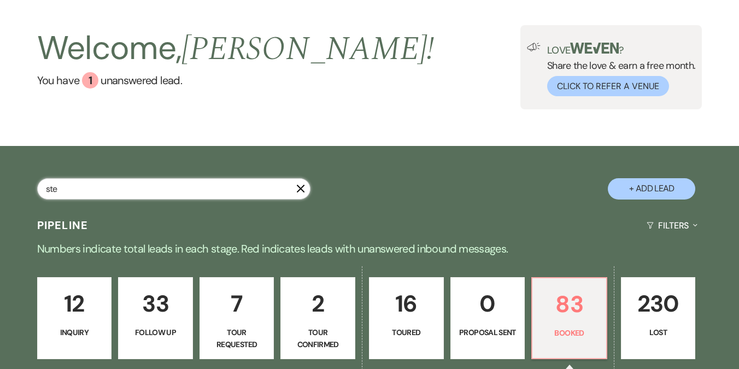
select select "8"
select select "1"
select select "8"
select select "5"
select select "8"
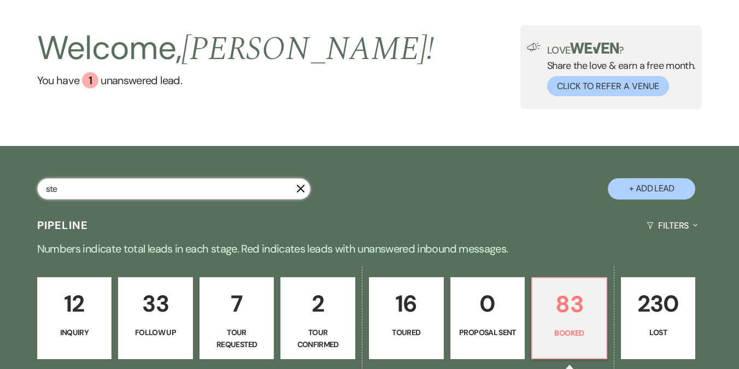
select select "7"
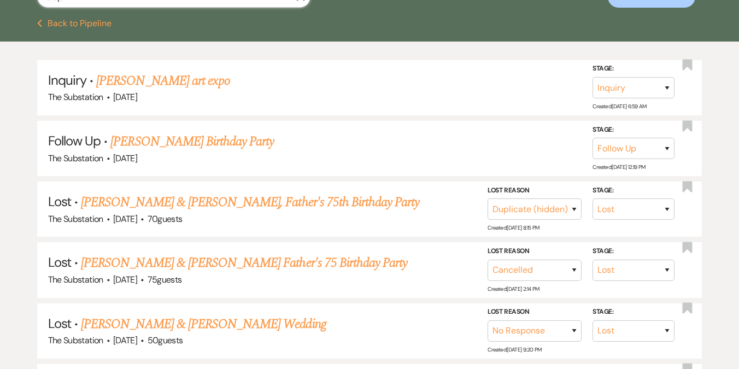
scroll to position [223, 0]
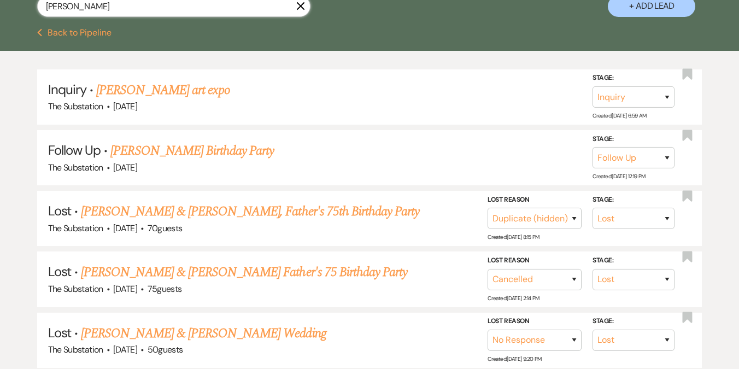
type input "[PERSON_NAME]"
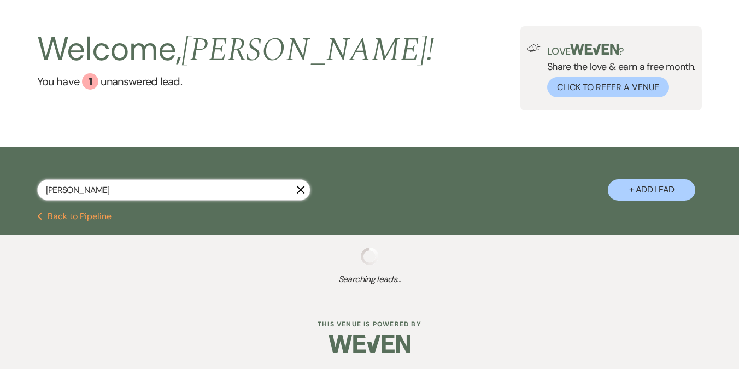
scroll to position [187, 0]
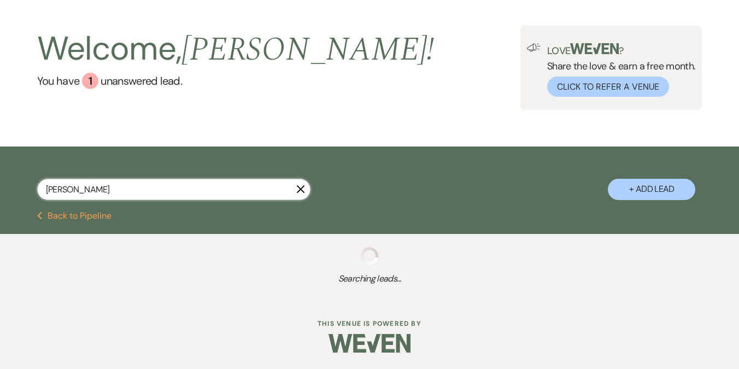
select select "8"
select select "4"
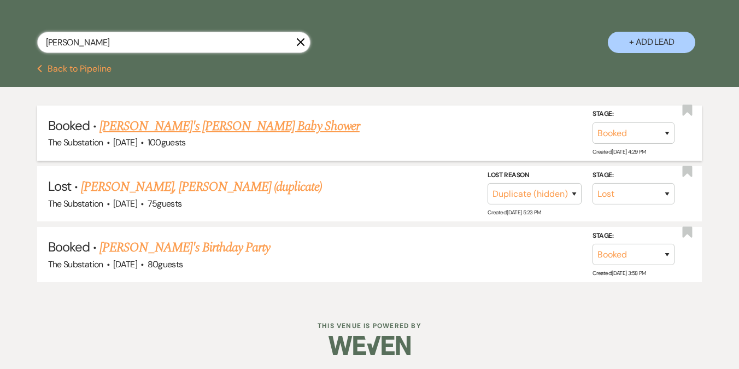
type input "[PERSON_NAME]"
click at [201, 123] on link "[PERSON_NAME]'s [PERSON_NAME] Baby Shower" at bounding box center [230, 126] width 260 height 20
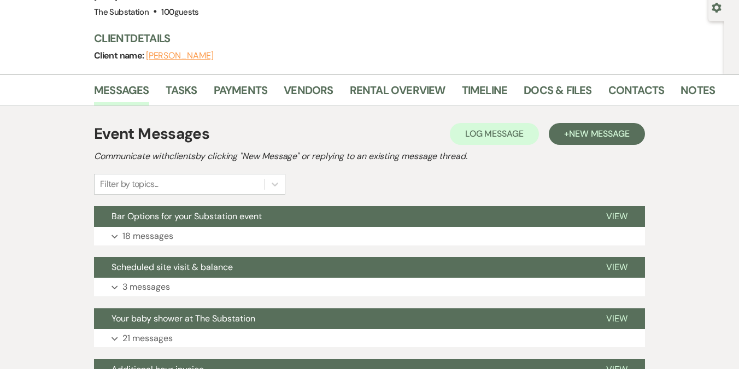
scroll to position [108, 0]
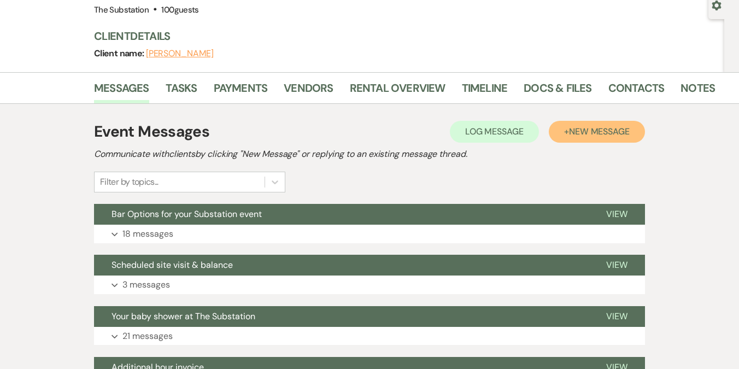
click at [598, 127] on span "New Message" at bounding box center [599, 131] width 61 height 11
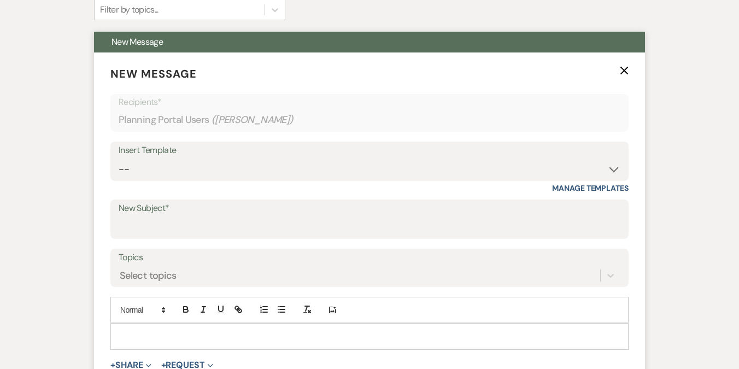
scroll to position [279, 0]
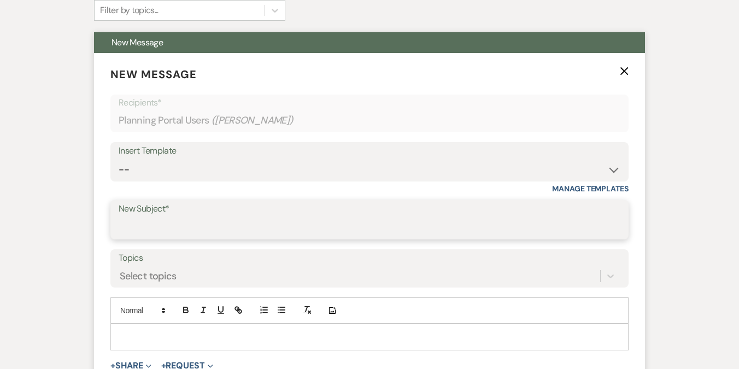
click at [199, 222] on input "New Subject*" at bounding box center [370, 227] width 502 height 21
type input "Thank you"
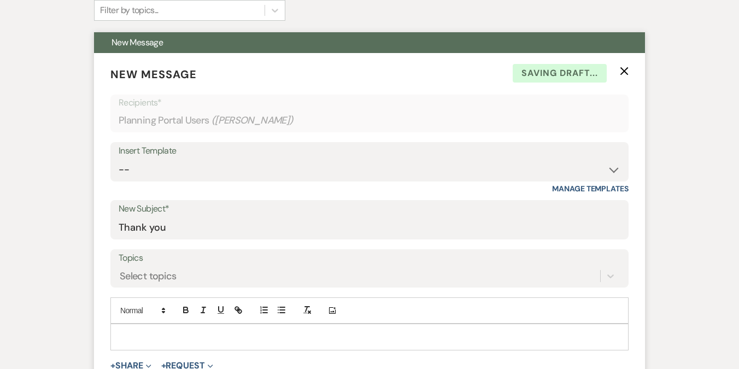
click at [181, 333] on p at bounding box center [369, 337] width 501 height 12
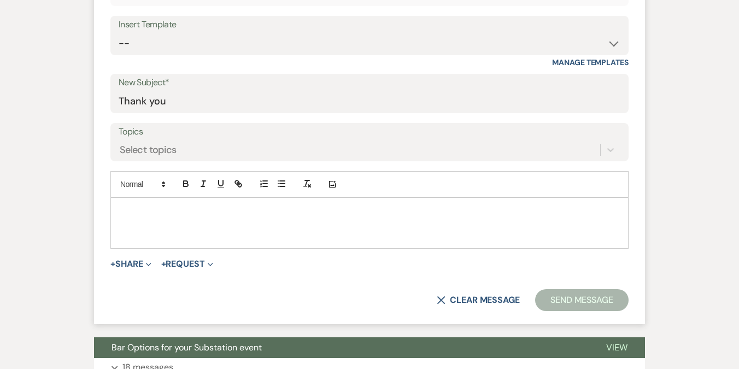
scroll to position [416, 0]
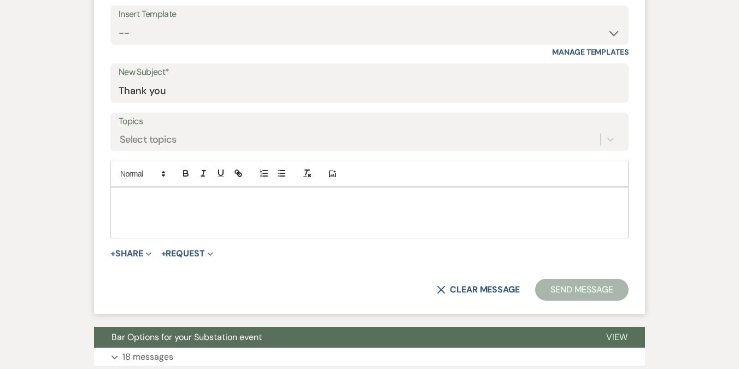
click at [166, 199] on p at bounding box center [369, 200] width 501 height 12
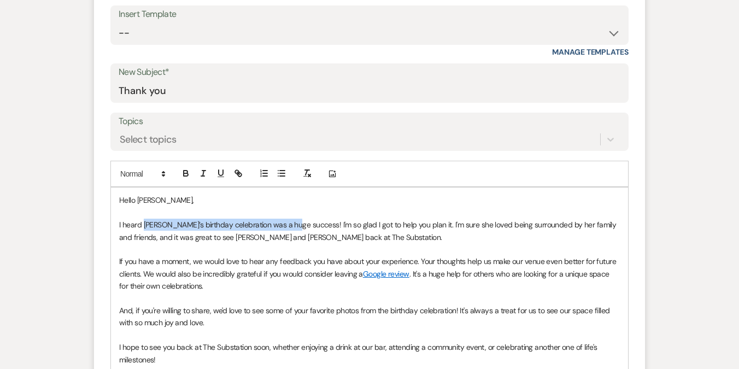
drag, startPoint x: 144, startPoint y: 223, endPoint x: 288, endPoint y: 229, distance: 144.5
click at [288, 229] on span "I heard [PERSON_NAME]’s birthday celebration was a huge success! I'm so glad I …" at bounding box center [368, 231] width 499 height 22
click at [237, 220] on span "I heard [PERSON_NAME]’s birthday celebration was a huge success! I'm so glad I …" at bounding box center [368, 231] width 499 height 22
click at [145, 224] on span "I heard [PERSON_NAME]’s birthday celebration was a huge success! I'm so glad I …" at bounding box center [368, 231] width 499 height 22
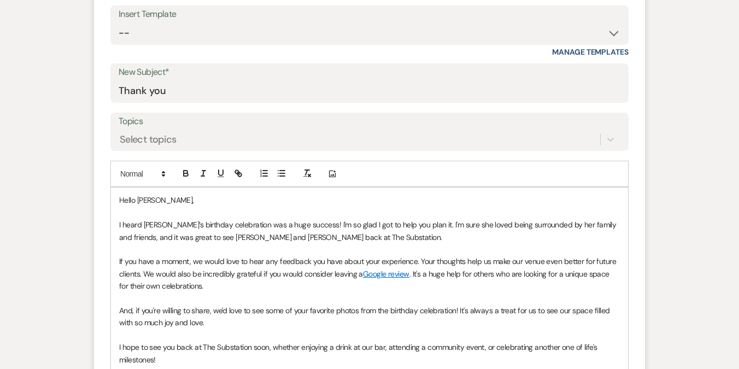
click at [145, 224] on span "I heard [PERSON_NAME]’s birthday celebration was a huge success! I'm so glad I …" at bounding box center [368, 231] width 499 height 22
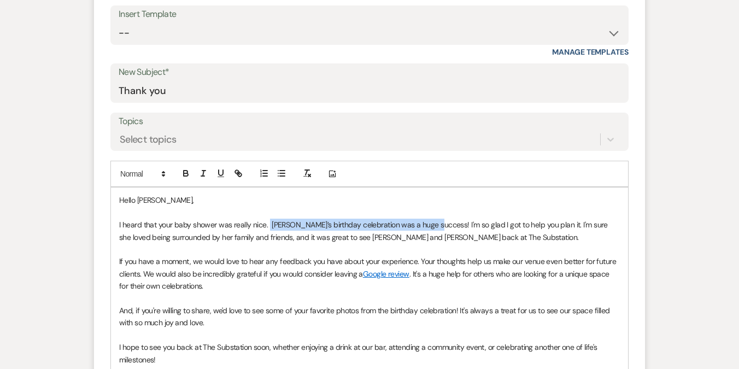
drag, startPoint x: 426, startPoint y: 224, endPoint x: 268, endPoint y: 222, distance: 157.5
click at [268, 222] on span "I heard that your baby shower was really nice. [PERSON_NAME]’s birthday celebra…" at bounding box center [364, 231] width 491 height 22
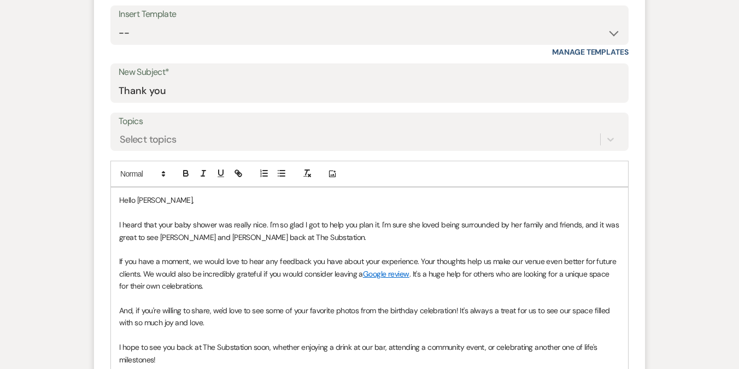
click at [410, 226] on span "I heard that your baby shower was really nice. I'm so glad I got to help you pl…" at bounding box center [370, 231] width 502 height 22
click at [386, 225] on span "I heard that your baby shower was really nice. I'm so glad I got to help you pl…" at bounding box center [370, 231] width 502 height 22
click at [387, 226] on span "I heard that your baby shower was really nice. I'm so glad I got to help you pl…" at bounding box center [370, 231] width 502 height 22
drag, startPoint x: 578, startPoint y: 225, endPoint x: 580, endPoint y: 234, distance: 9.0
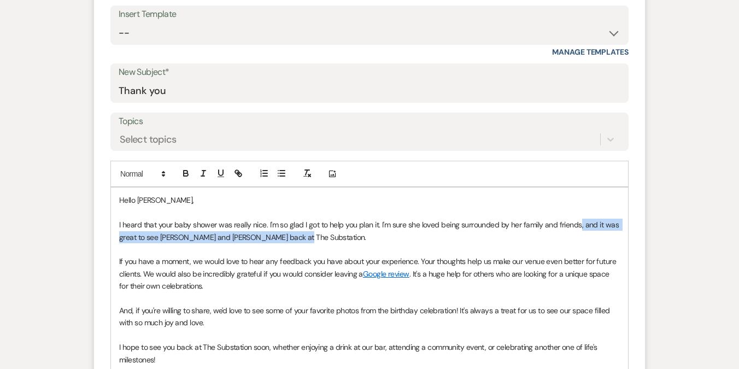
click at [580, 234] on p "I heard that your baby shower was really nice. I'm so glad I got to help you pl…" at bounding box center [369, 231] width 501 height 25
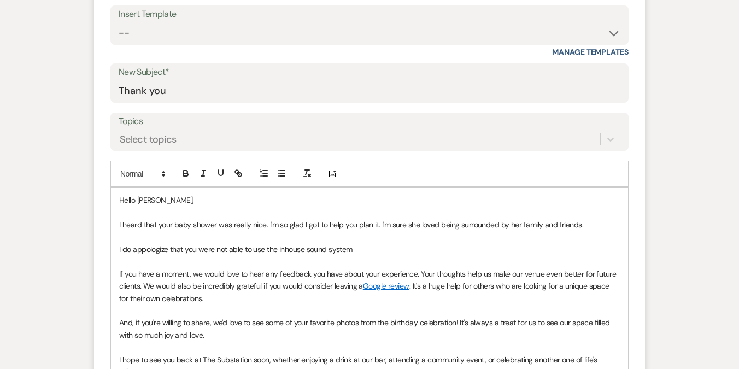
click at [143, 248] on span "I do appologize that you were not able to use the inhouse sound system" at bounding box center [236, 249] width 234 height 10
click at [126, 250] on span "I do apologize that you were not able to use the inhouse sound system" at bounding box center [233, 249] width 229 height 10
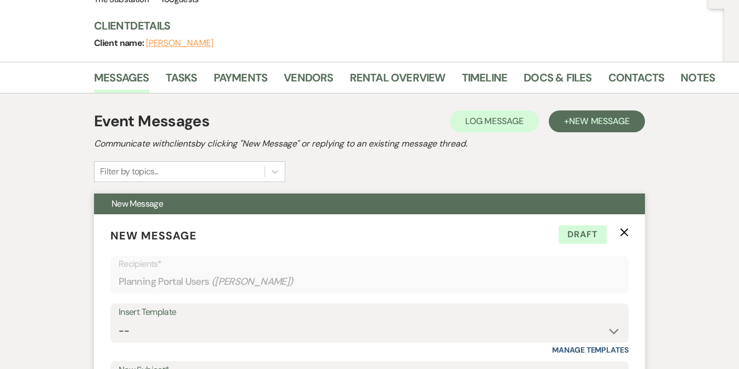
scroll to position [113, 0]
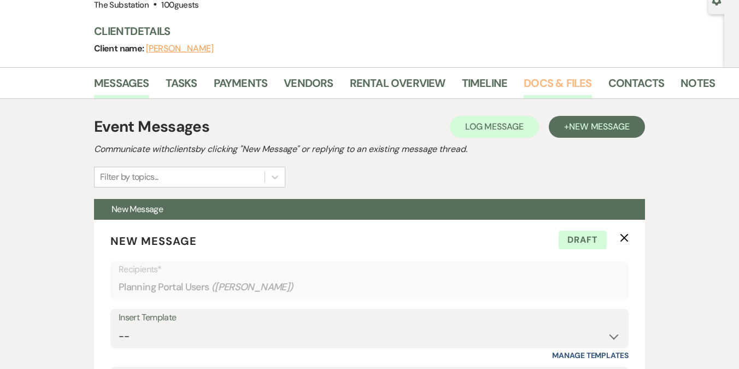
click at [552, 82] on link "Docs & Files" at bounding box center [558, 86] width 68 height 24
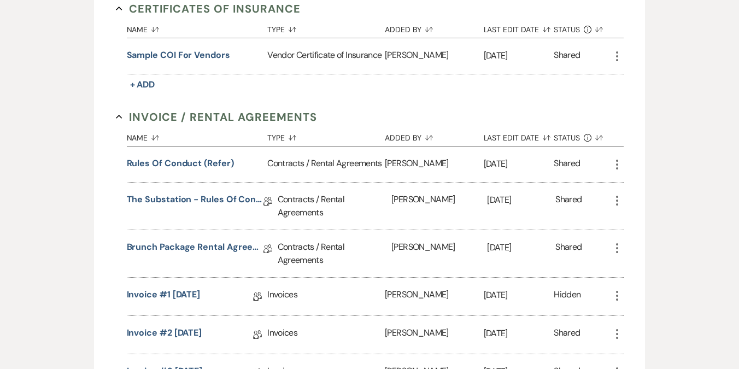
scroll to position [318, 0]
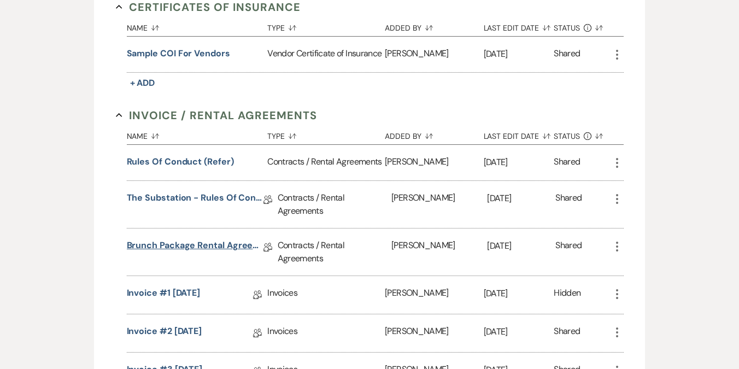
click at [229, 246] on link "Brunch Package Rental Agreement (2025)" at bounding box center [195, 247] width 137 height 17
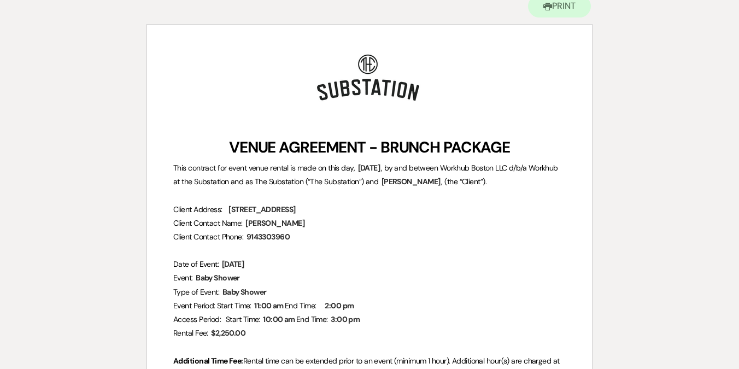
scroll to position [133, 0]
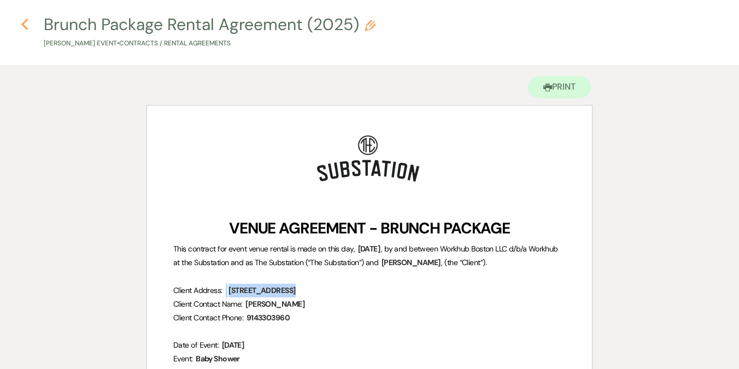
click at [28, 26] on icon "Previous" at bounding box center [25, 24] width 8 height 13
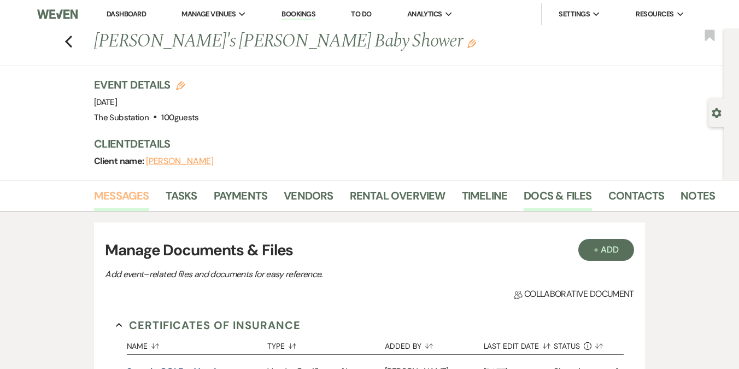
click at [124, 200] on link "Messages" at bounding box center [121, 199] width 55 height 24
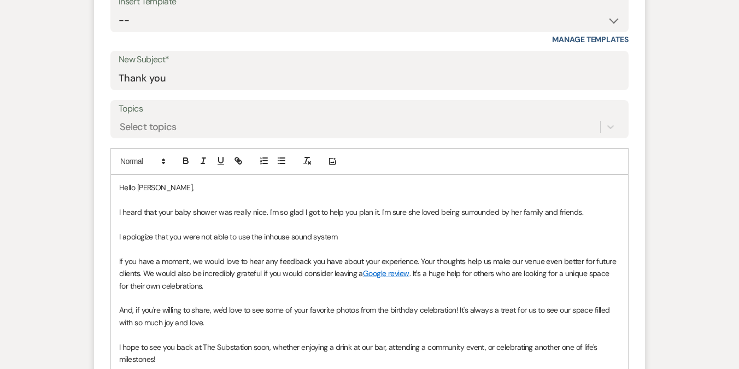
scroll to position [430, 0]
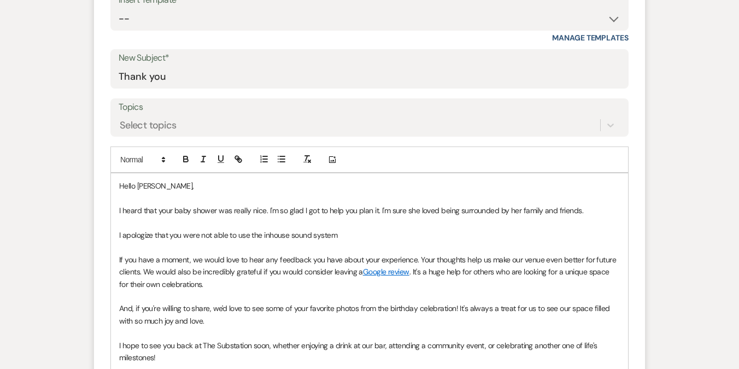
click at [365, 235] on p "I apologize that you were not able to use the inhouse sound system" at bounding box center [369, 235] width 501 height 12
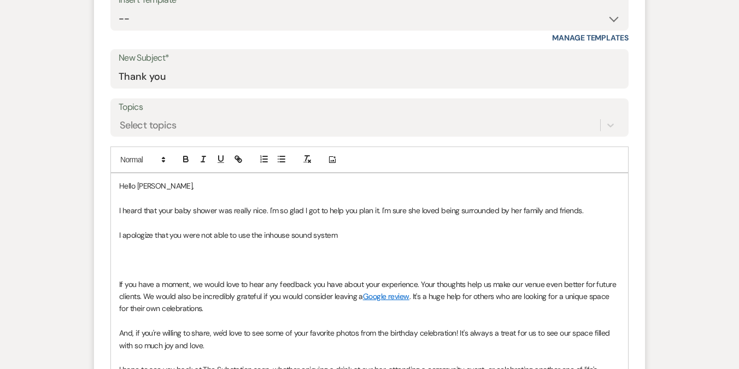
paste div
click at [368, 232] on p "I apologize that you were not able to use the inhouse sound system" at bounding box center [369, 235] width 501 height 12
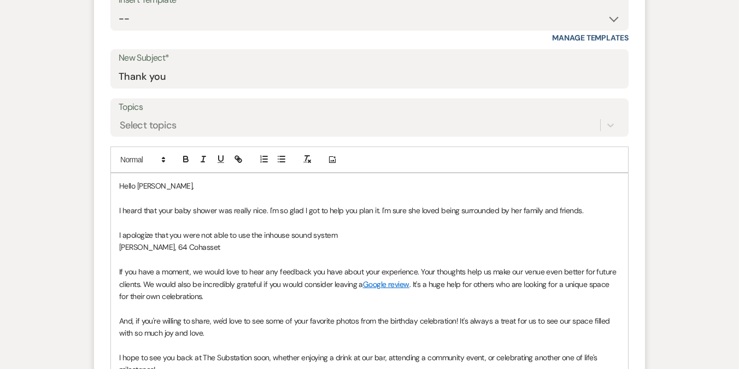
click at [330, 244] on p "[PERSON_NAME], 64 Cohasset" at bounding box center [369, 247] width 501 height 12
click at [205, 243] on p "[PERSON_NAME], 64 Cohasset" at bounding box center [369, 247] width 501 height 12
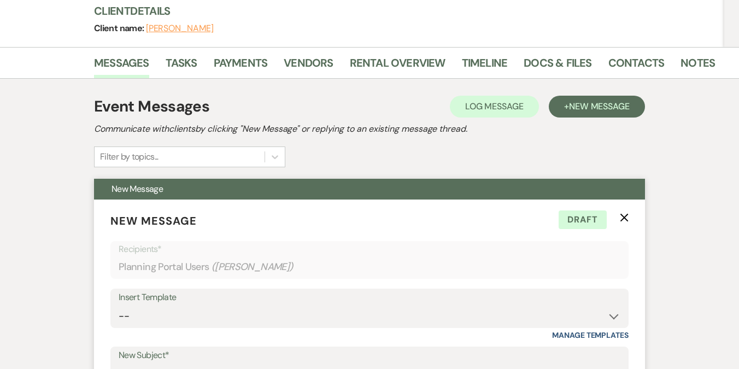
scroll to position [57, 0]
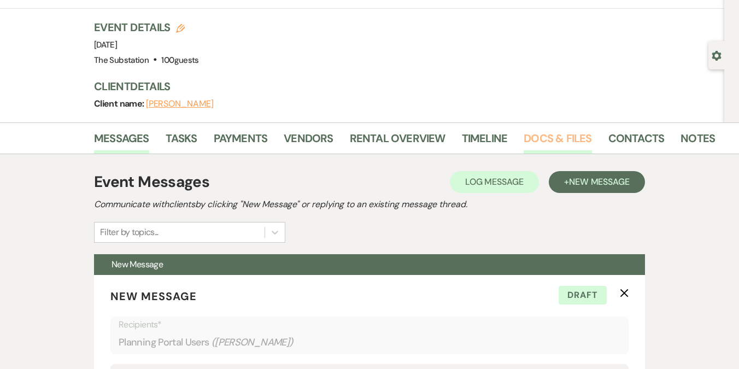
click at [540, 145] on link "Docs & Files" at bounding box center [558, 142] width 68 height 24
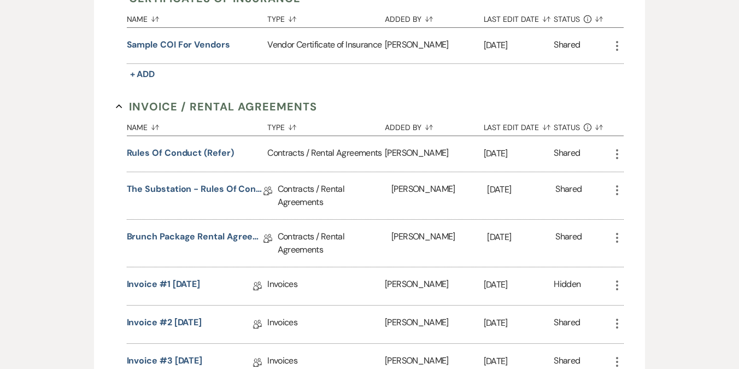
scroll to position [456, 0]
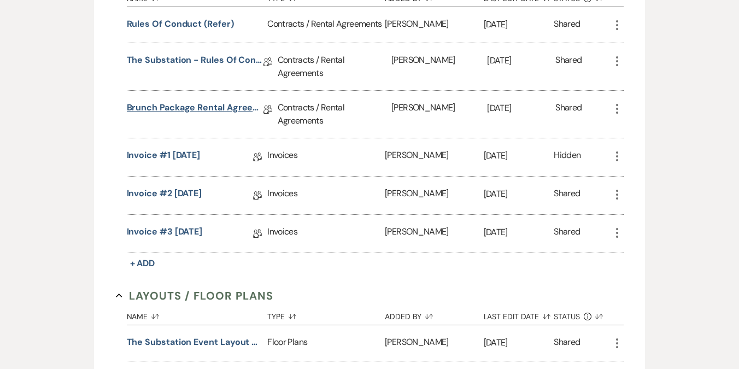
click at [217, 104] on link "Brunch Package Rental Agreement (2025)" at bounding box center [195, 109] width 137 height 17
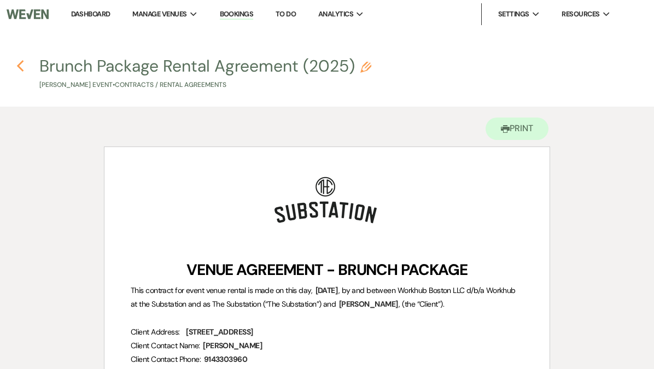
click at [21, 66] on icon "Previous" at bounding box center [20, 66] width 8 height 13
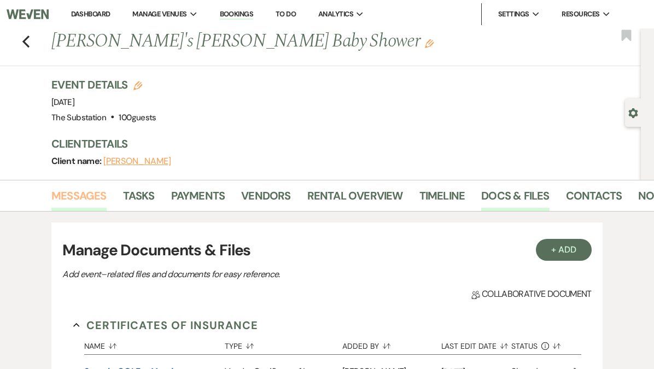
click at [97, 191] on link "Messages" at bounding box center [78, 199] width 55 height 24
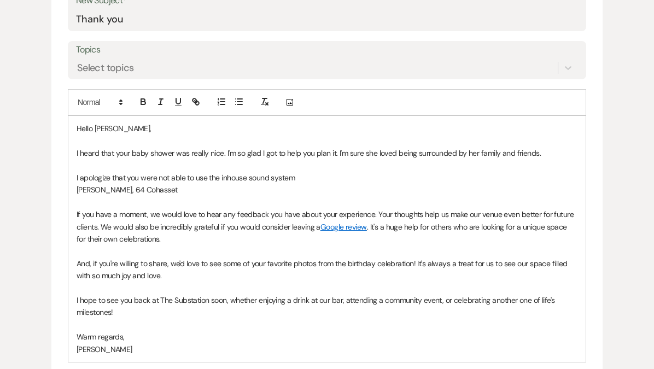
scroll to position [492, 0]
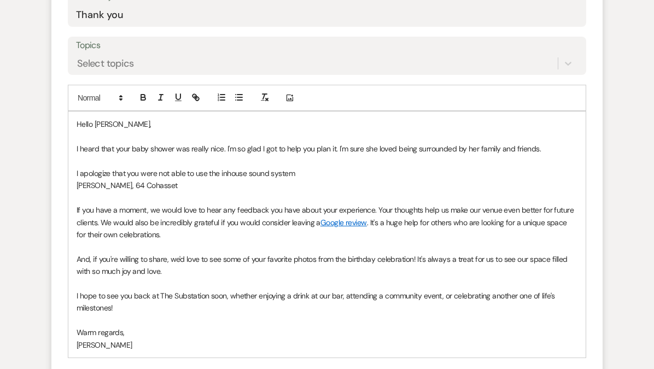
drag, startPoint x: 180, startPoint y: 184, endPoint x: 136, endPoint y: 183, distance: 44.3
click at [136, 183] on p "[PERSON_NAME], 64 Cohasset" at bounding box center [327, 185] width 501 height 12
paste div
click at [321, 171] on p "I apologize that you were not able to use the inhouse sound system" at bounding box center [327, 173] width 501 height 12
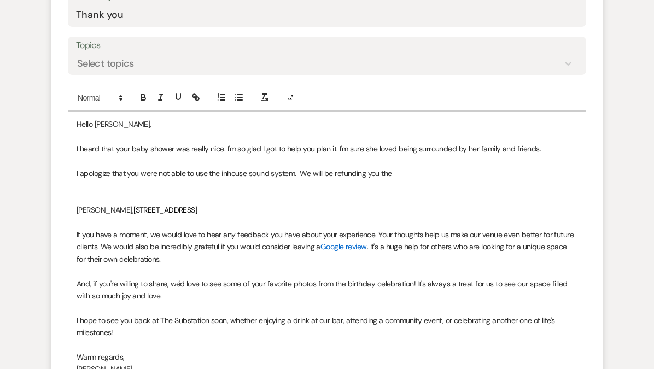
click at [398, 177] on p "I apologize that you were not able to use the inhouse sound system. We will be …" at bounding box center [327, 173] width 501 height 12
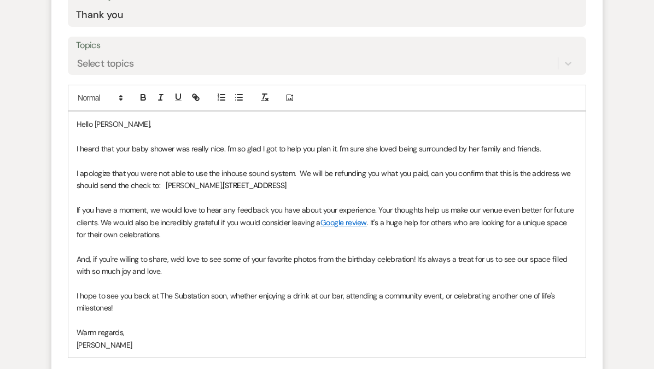
click at [384, 187] on p "I apologize that you were not able to use the inhouse sound system. We will be …" at bounding box center [327, 179] width 501 height 25
drag, startPoint x: 381, startPoint y: 185, endPoint x: 75, endPoint y: 143, distance: 308.7
click at [75, 143] on div "Hello [PERSON_NAME], I heard that your baby shower was really nice. I'm so glad…" at bounding box center [326, 235] width 517 height 246
copy div "I heard that your baby shower was really nice. I'm so glad I got to help you pl…"
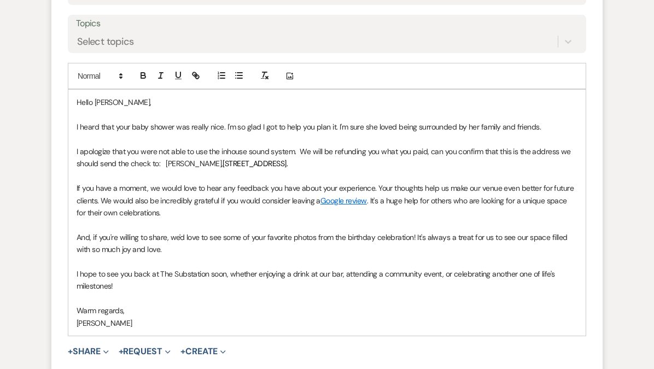
scroll to position [518, 0]
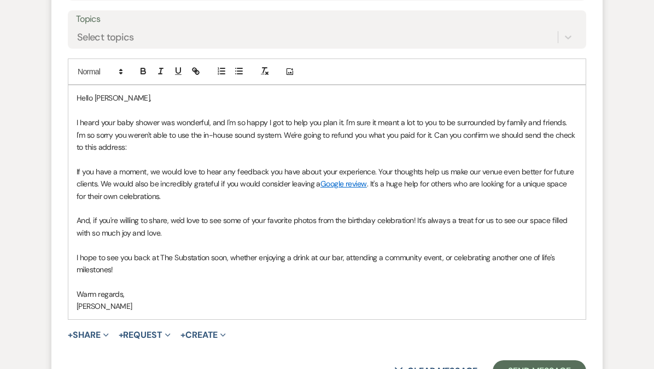
click at [73, 121] on div "Hello [PERSON_NAME], I heard your baby shower was wonderful, and I'm so happy I…" at bounding box center [326, 202] width 517 height 234
click at [74, 133] on div "Hello [PERSON_NAME], I heard your baby shower was wonderful, and I'm so happy I…" at bounding box center [326, 202] width 517 height 234
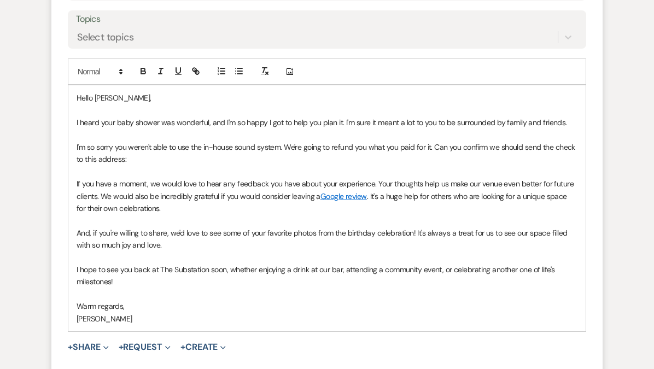
click at [192, 157] on p "I'm so sorry you weren't able to use the in-house sound system. We're going to …" at bounding box center [327, 153] width 501 height 25
drag, startPoint x: 634, startPoint y: 335, endPoint x: 485, endPoint y: 249, distance: 172.2
click at [487, 249] on div "Event Messages Log Log Message + New Message Communicate with clients by clicki…" at bounding box center [327, 288] width 624 height 1191
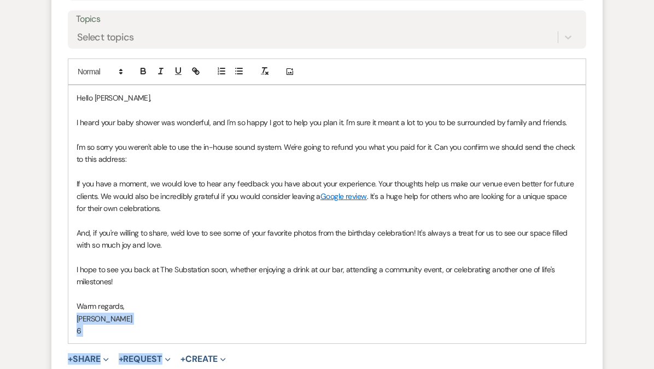
scroll to position [520, 0]
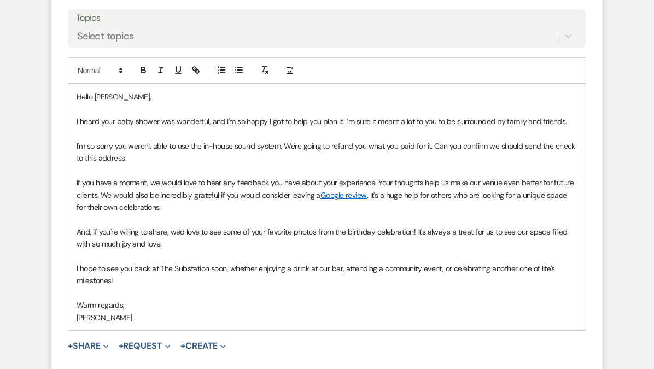
click at [305, 155] on p "I'm so sorry you weren't able to use the in-house sound system. We're going to …" at bounding box center [327, 152] width 501 height 25
drag, startPoint x: 130, startPoint y: 156, endPoint x: 246, endPoint y: 170, distance: 117.3
click at [246, 170] on div "Hello [PERSON_NAME], I heard your baby shower was wonderful, and I'm so happy I…" at bounding box center [326, 207] width 517 height 246
copy p "[STREET_ADDRESS]"
click at [222, 116] on p "I heard your baby shower was wonderful, and I'm so happy I got to help you plan…" at bounding box center [327, 121] width 501 height 12
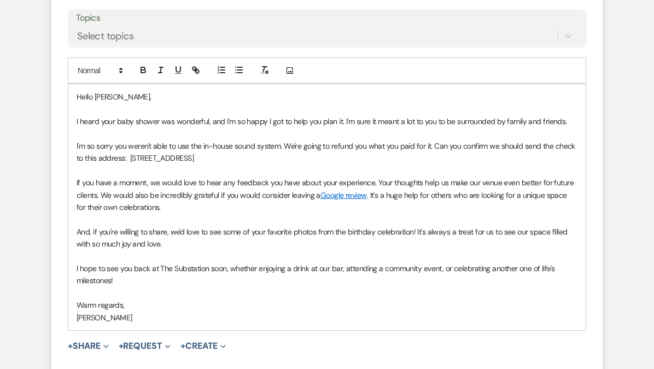
click at [92, 167] on p at bounding box center [327, 171] width 501 height 12
click at [74, 233] on div "Hello [PERSON_NAME], I heard your baby shower was wonderful, and I'm so happy I…" at bounding box center [326, 207] width 517 height 246
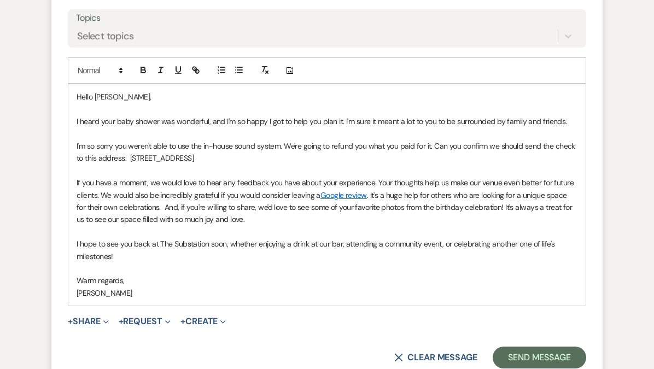
click at [92, 238] on p "I hope to see you back at The Substation soon, whether enjoying a drink at our …" at bounding box center [327, 250] width 501 height 25
click at [86, 235] on p at bounding box center [327, 232] width 501 height 12
click at [165, 177] on p "If you have a moment, we would love to hear any feedback you have about your ex…" at bounding box center [327, 201] width 501 height 49
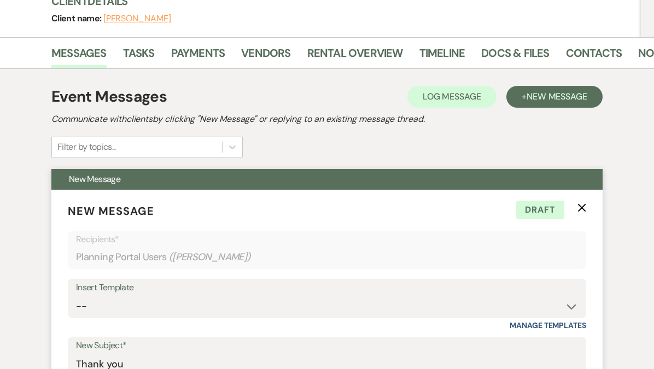
scroll to position [145, 0]
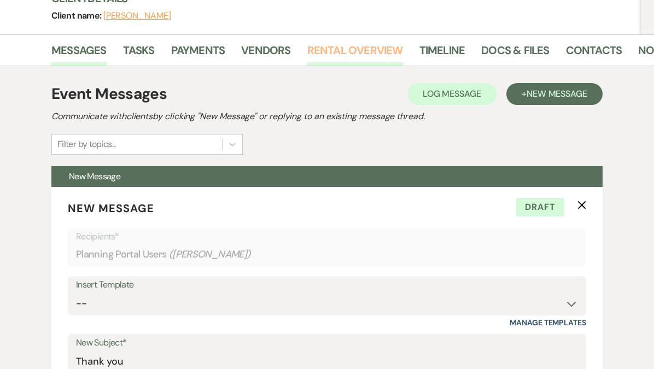
click at [316, 59] on link "Rental Overview" at bounding box center [355, 54] width 96 height 24
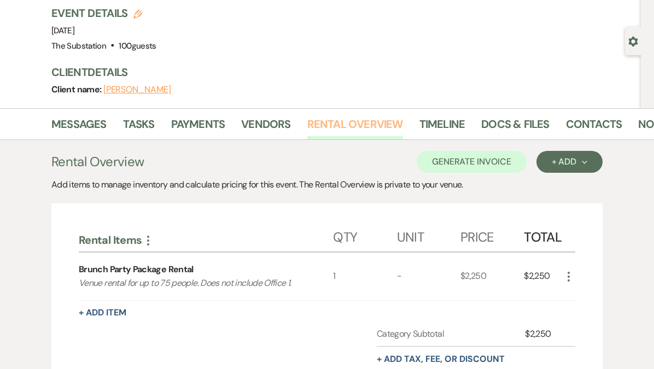
scroll to position [73, 0]
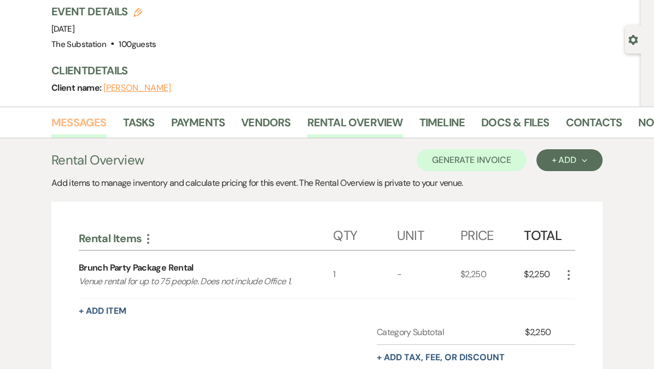
click at [78, 123] on link "Messages" at bounding box center [78, 126] width 55 height 24
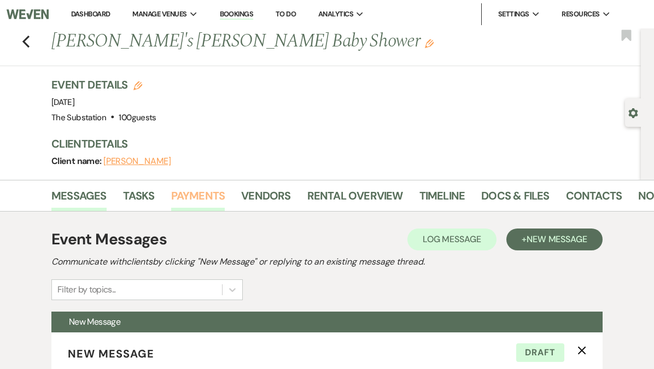
click at [205, 194] on link "Payments" at bounding box center [198, 199] width 54 height 24
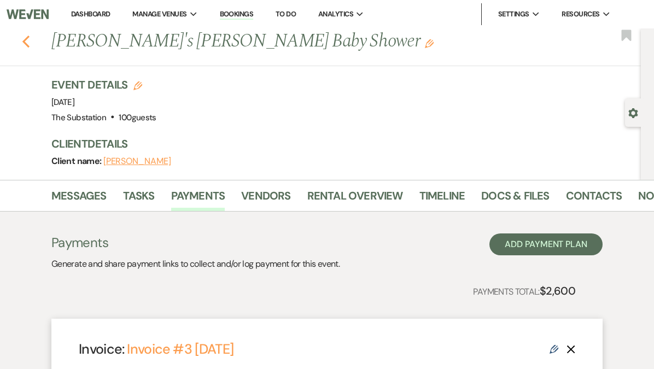
click at [26, 41] on icon "Previous" at bounding box center [26, 41] width 8 height 13
select select "8"
select select "4"
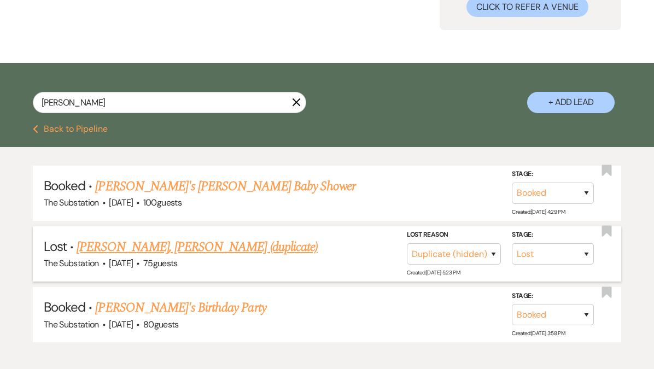
scroll to position [120, 0]
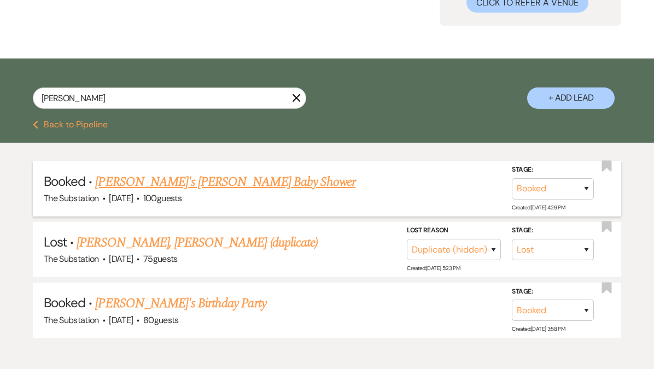
click at [195, 185] on link "[PERSON_NAME]'s [PERSON_NAME] Baby Shower" at bounding box center [225, 182] width 260 height 20
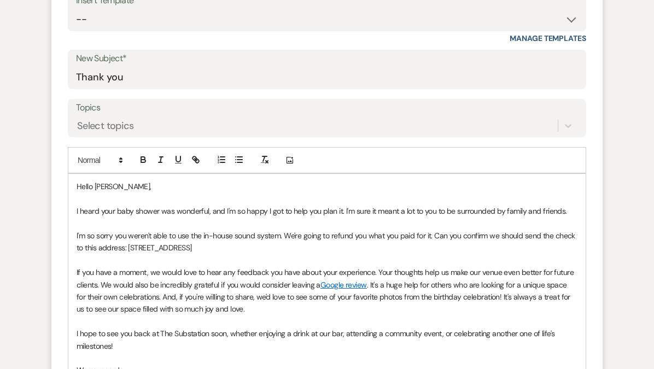
scroll to position [430, 0]
drag, startPoint x: 277, startPoint y: 250, endPoint x: 80, endPoint y: 218, distance: 199.5
click at [80, 218] on div "Hello [PERSON_NAME], I heard your baby shower was wonderful, and I'm so happy I…" at bounding box center [326, 285] width 517 height 222
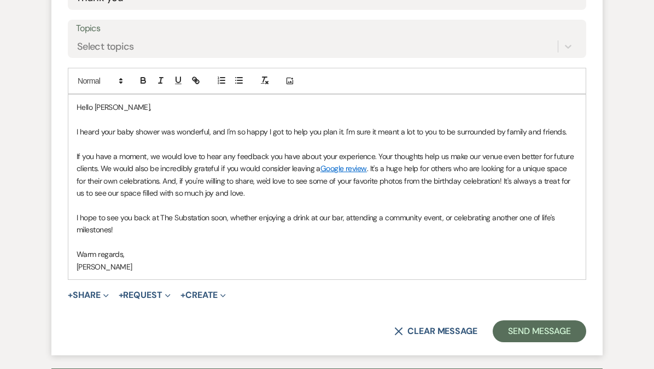
scroll to position [512, 0]
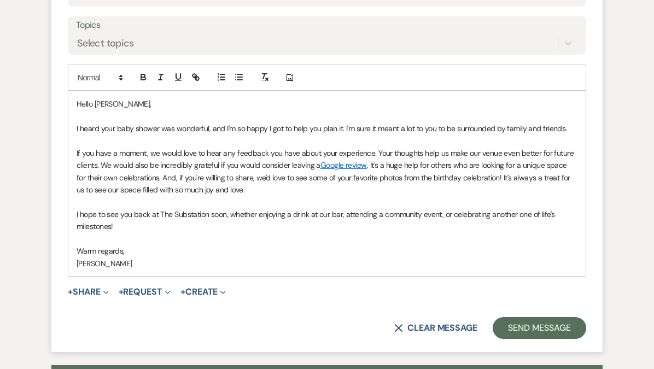
click at [73, 213] on div "Hello [PERSON_NAME], I heard your baby shower was wonderful, and I'm so happy I…" at bounding box center [326, 183] width 517 height 184
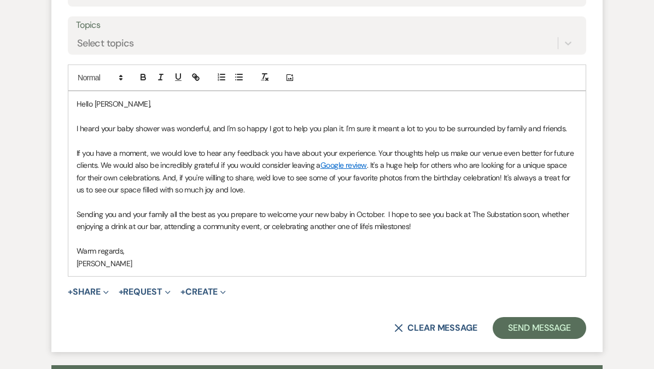
click at [118, 135] on p at bounding box center [327, 141] width 501 height 12
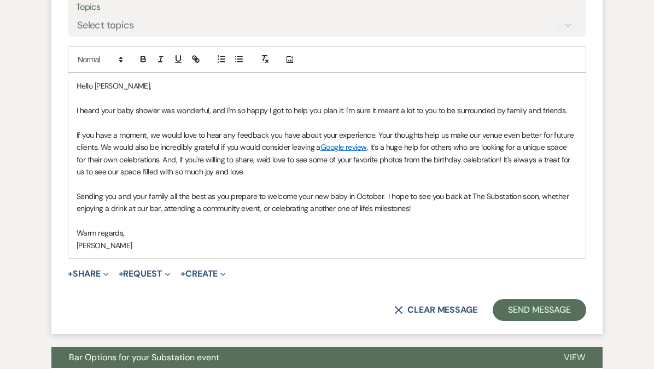
scroll to position [534, 0]
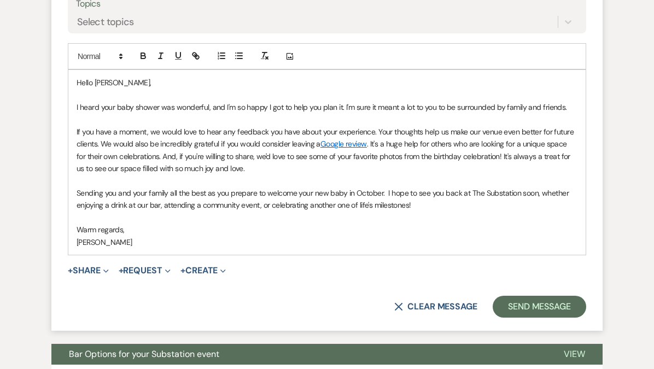
click at [435, 156] on p "If you have a moment, we would love to hear any feedback you have about your ex…" at bounding box center [327, 150] width 501 height 49
click at [136, 156] on p "If you have a moment, we would love to hear any feedback you have about your ex…" at bounding box center [327, 150] width 501 height 49
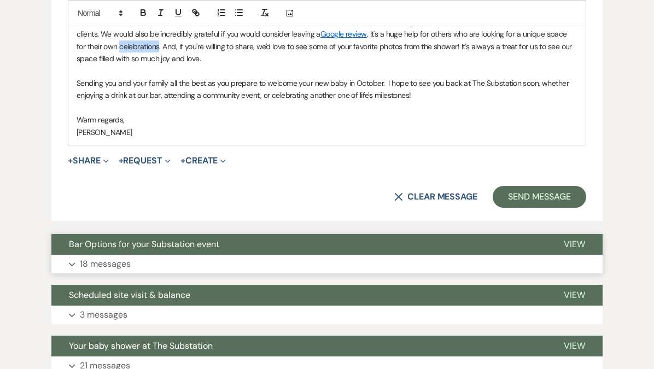
scroll to position [655, 0]
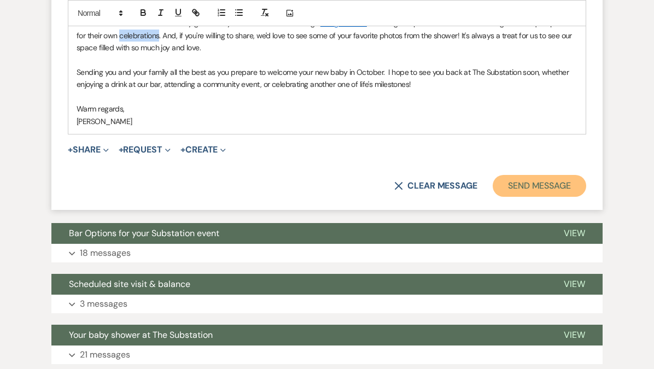
click at [547, 182] on button "Send Message" at bounding box center [540, 186] width 94 height 22
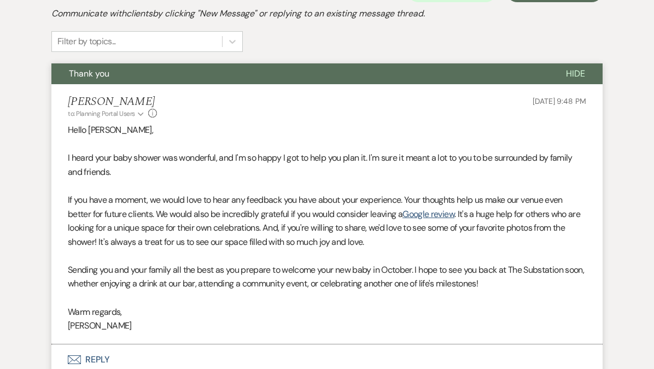
scroll to position [0, 0]
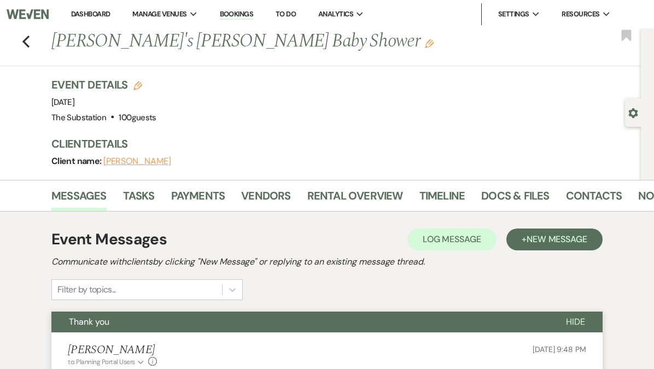
click at [100, 18] on link "Dashboard" at bounding box center [90, 13] width 39 height 9
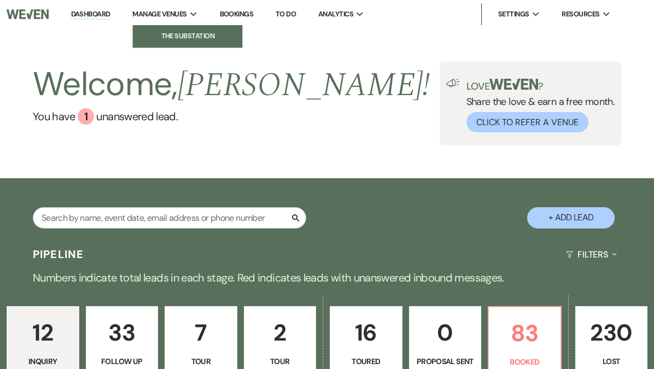
click at [193, 34] on li "The Substation" at bounding box center [187, 36] width 98 height 11
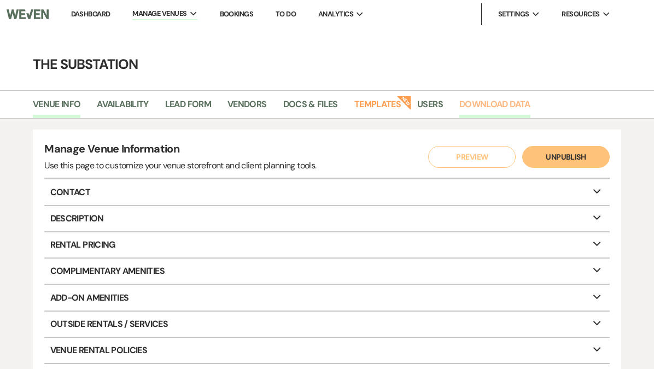
click at [525, 102] on link "Download Data" at bounding box center [494, 107] width 71 height 21
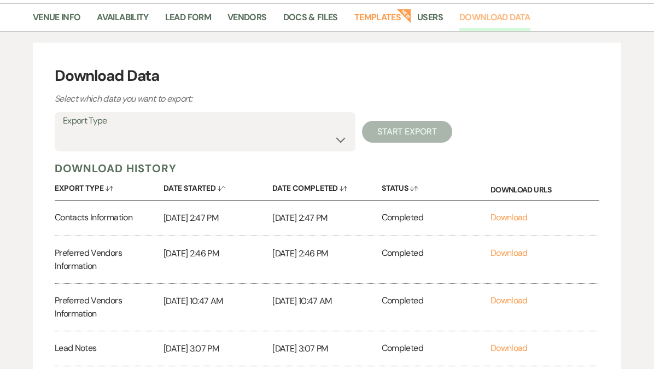
scroll to position [72, 0]
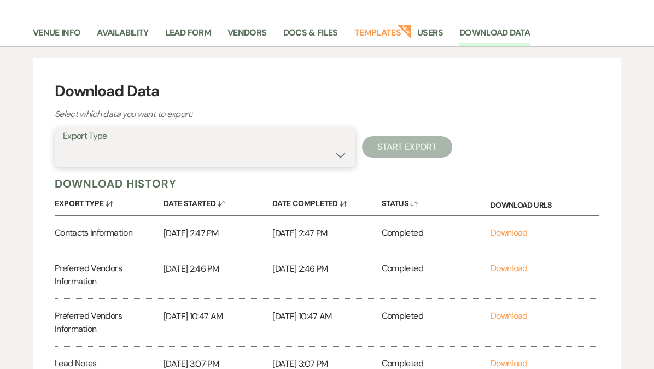
click at [123, 153] on select "Availability Calendar Information Category Templates Contacts Information Event…" at bounding box center [205, 154] width 284 height 21
click at [63, 144] on select "Availability Calendar Information Category Templates Contacts Information Event…" at bounding box center [205, 154] width 284 height 21
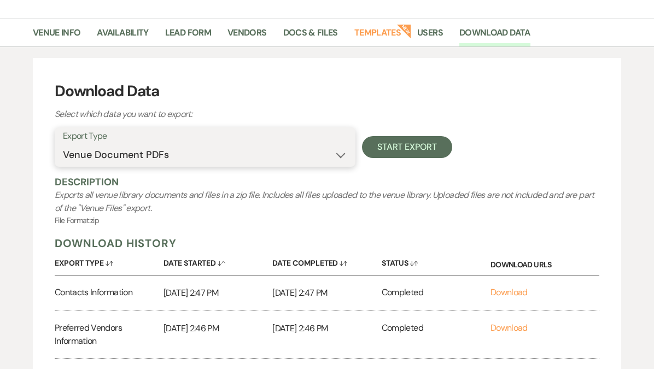
click at [168, 157] on select "Availability Calendar Information Category Templates Contacts Information Event…" at bounding box center [205, 154] width 284 height 21
click at [63, 144] on select "Availability Calendar Information Category Templates Contacts Information Event…" at bounding box center [205, 154] width 284 height 21
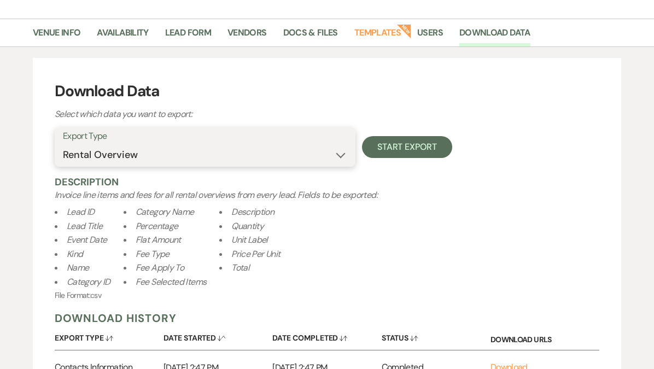
click at [197, 159] on select "Availability Calendar Information Category Templates Contacts Information Event…" at bounding box center [205, 154] width 284 height 21
select select "leadDocumentsZip"
click at [63, 144] on select "Availability Calendar Information Category Templates Contacts Information Event…" at bounding box center [205, 154] width 284 height 21
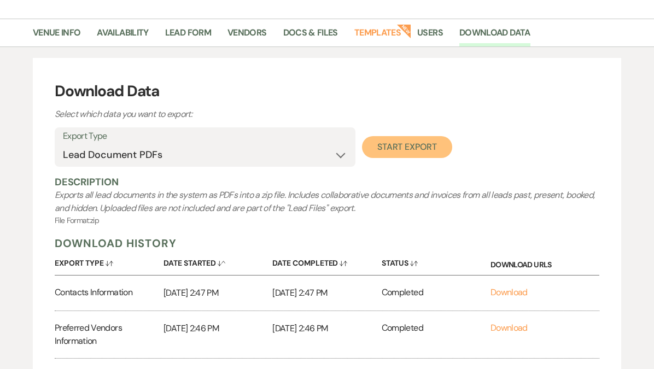
click at [395, 147] on button "Start Export" at bounding box center [407, 147] width 90 height 22
select select
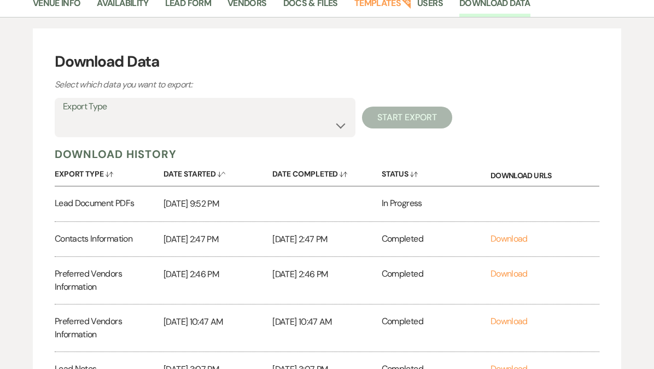
scroll to position [102, 0]
click at [404, 205] on div "In Progress" at bounding box center [436, 203] width 109 height 35
click at [490, 204] on div "In Progress" at bounding box center [436, 203] width 109 height 35
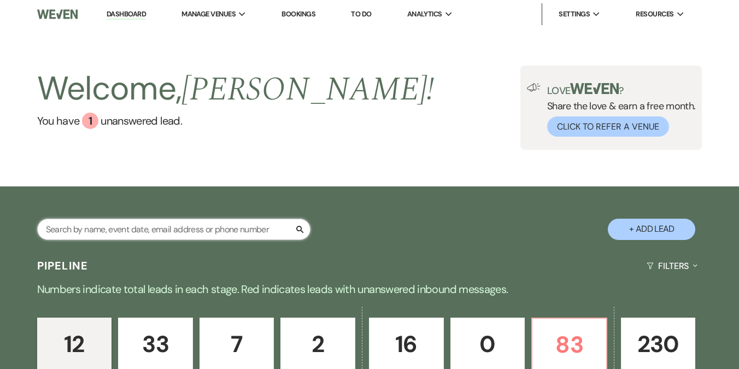
click at [185, 229] on input "text" at bounding box center [173, 229] width 273 height 21
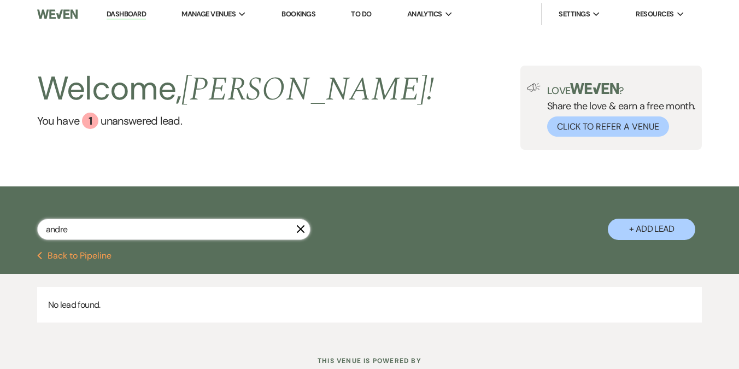
type input "[PERSON_NAME]"
select select "8"
select select "5"
select select "9"
select select "8"
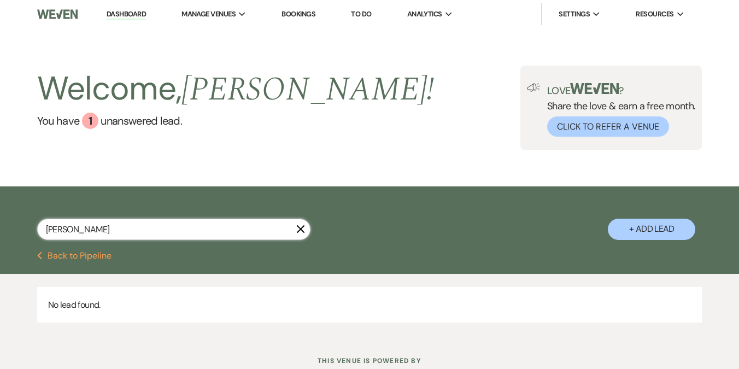
select select "6"
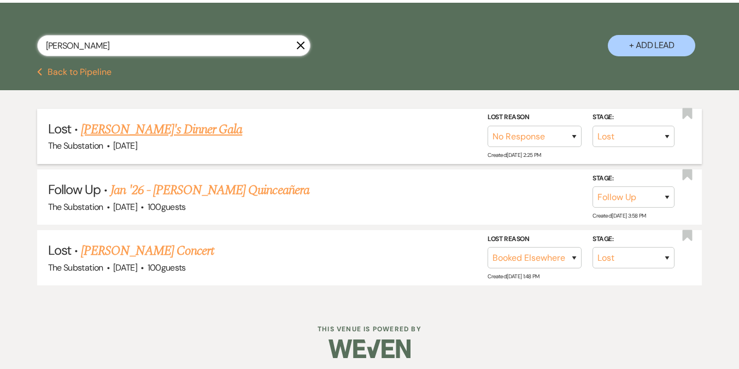
scroll to position [187, 0]
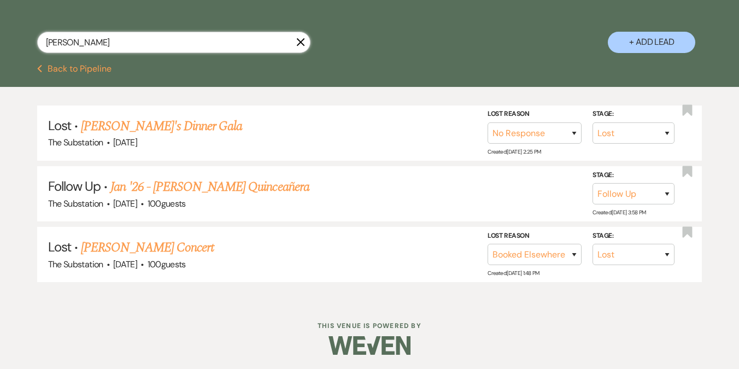
drag, startPoint x: 78, startPoint y: 40, endPoint x: 30, endPoint y: 45, distance: 48.4
click at [30, 45] on div "andrea X + Add Lead" at bounding box center [369, 33] width 739 height 57
type input "andrea"
